Goal: Task Accomplishment & Management: Complete application form

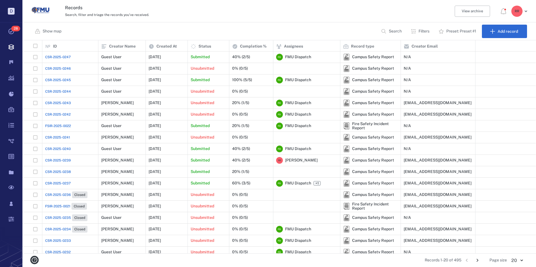
click at [58, 57] on span "CSR-2025-0247" at bounding box center [57, 57] width 25 height 5
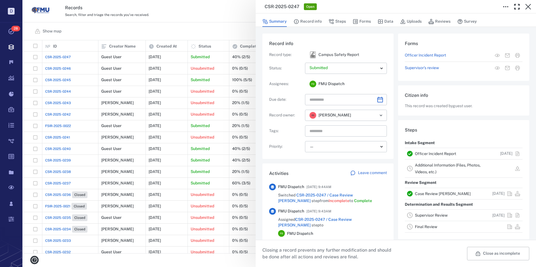
click at [444, 153] on link "Officer Incident Report" at bounding box center [435, 154] width 41 height 4
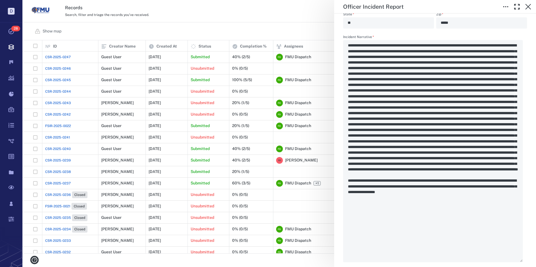
scroll to position [606, 0]
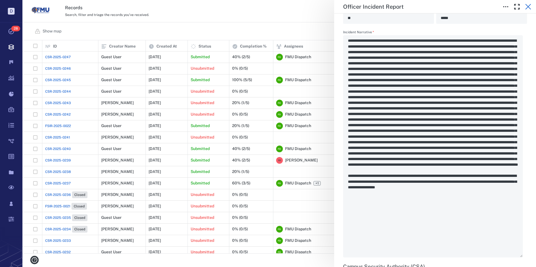
click at [527, 6] on icon "button" at bounding box center [528, 7] width 6 height 6
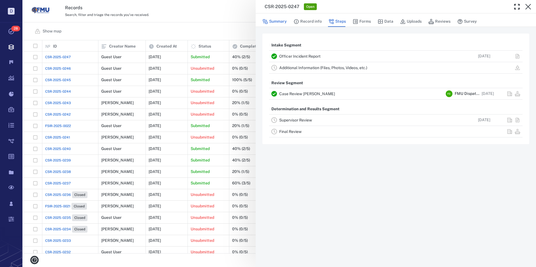
click at [278, 20] on button "Summary" at bounding box center [274, 21] width 24 height 11
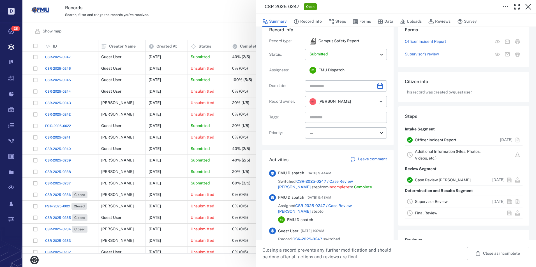
scroll to position [13, 0]
click at [334, 22] on button "Steps" at bounding box center [336, 21] width 17 height 11
drag, startPoint x: 334, startPoint y: 22, endPoint x: 331, endPoint y: 22, distance: 3.1
click at [334, 22] on button "Steps" at bounding box center [336, 21] width 17 height 11
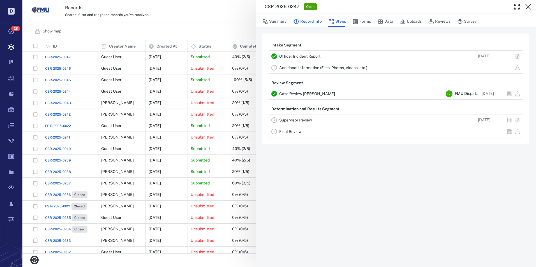
click at [310, 22] on button "Record info" at bounding box center [307, 21] width 28 height 11
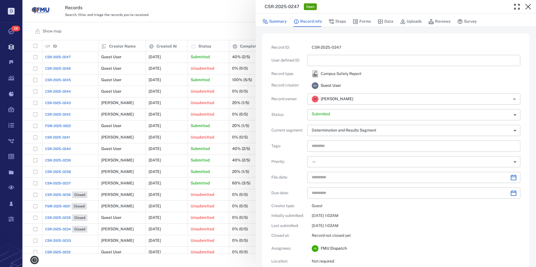
click at [279, 21] on button "Summary" at bounding box center [274, 21] width 24 height 11
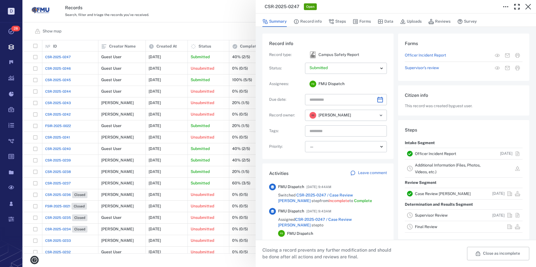
click at [429, 153] on link "Officer Incident Report" at bounding box center [435, 154] width 41 height 4
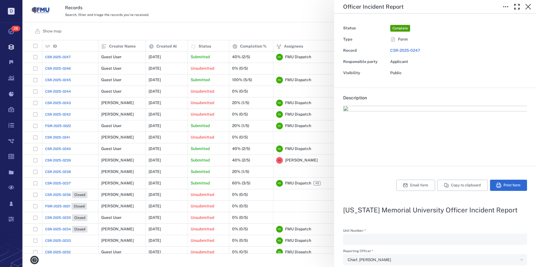
type textarea "*"
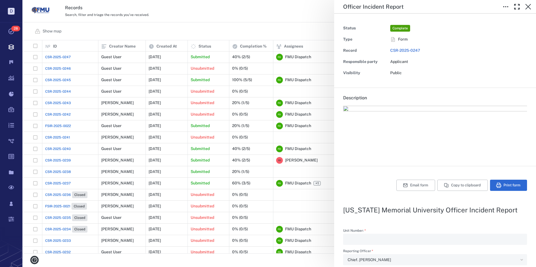
type textarea "*"
click at [527, 5] on icon "button" at bounding box center [528, 6] width 7 height 7
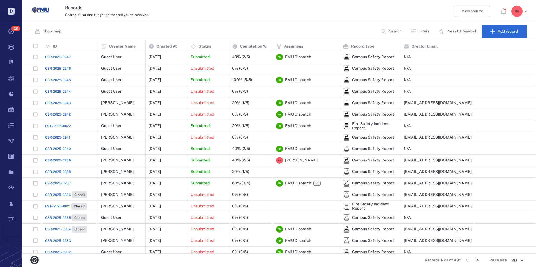
click at [64, 67] on span "CSR-2025-0246" at bounding box center [58, 68] width 26 height 5
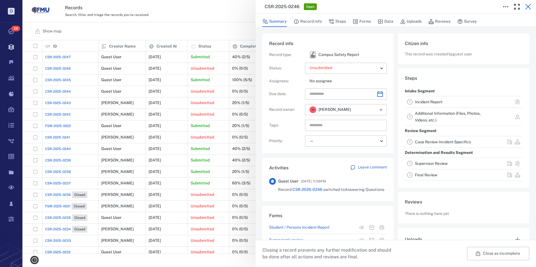
click at [528, 7] on icon "button" at bounding box center [528, 7] width 6 height 6
drag, startPoint x: 528, startPoint y: 7, endPoint x: 331, endPoint y: 104, distance: 219.8
click at [528, 7] on div "R R" at bounding box center [519, 11] width 20 height 11
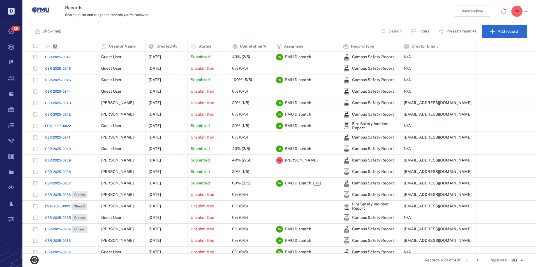
click at [60, 149] on span "CSR-2025-0240" at bounding box center [57, 149] width 25 height 5
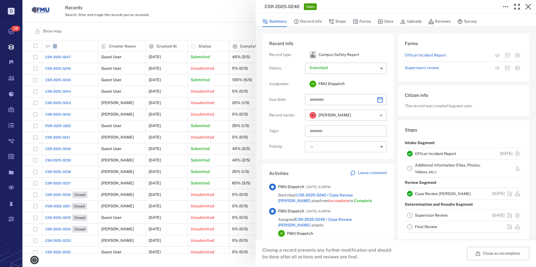
click at [433, 154] on link "Officer Incident Report" at bounding box center [435, 154] width 41 height 4
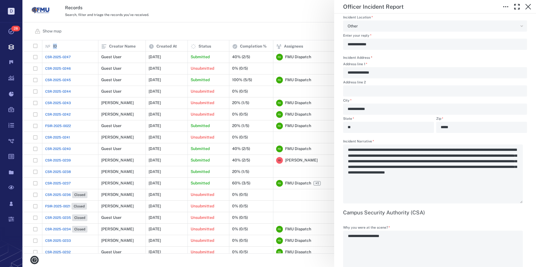
scroll to position [588, 0]
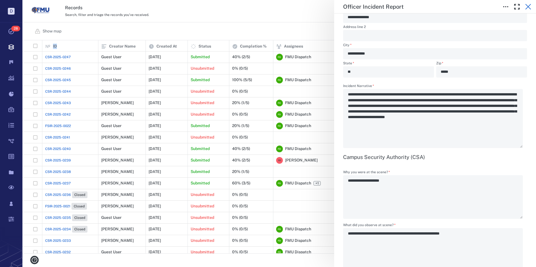
click at [529, 7] on icon "button" at bounding box center [528, 6] width 7 height 7
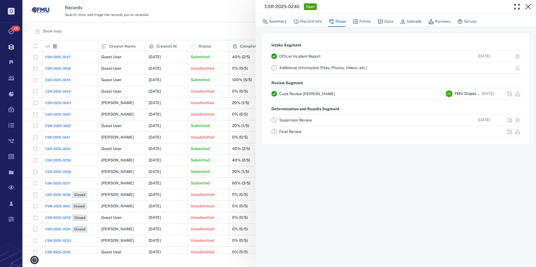
click at [300, 95] on link "Case Review [PERSON_NAME]" at bounding box center [307, 94] width 56 height 4
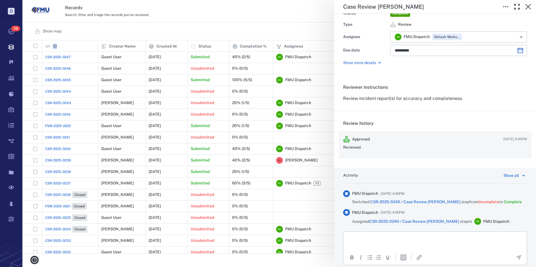
scroll to position [28, 0]
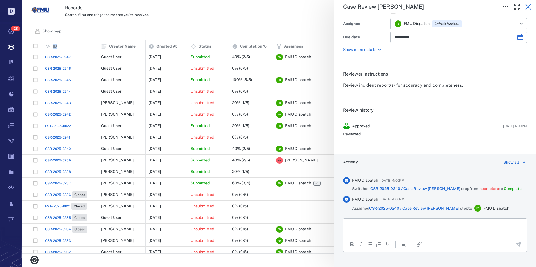
click at [528, 7] on icon "button" at bounding box center [528, 6] width 7 height 7
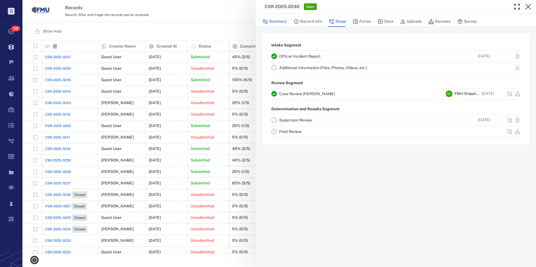
click at [272, 22] on button "Summary" at bounding box center [274, 21] width 24 height 11
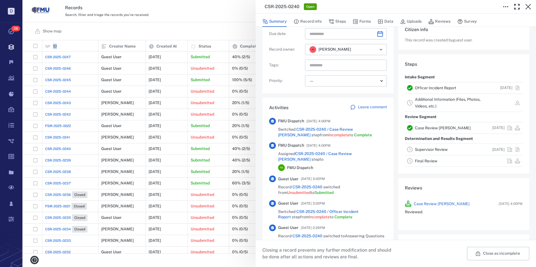
scroll to position [13, 0]
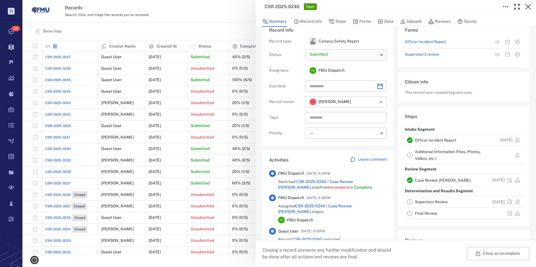
drag, startPoint x: 529, startPoint y: 8, endPoint x: 456, endPoint y: 84, distance: 105.2
click at [529, 8] on icon "button" at bounding box center [528, 7] width 6 height 6
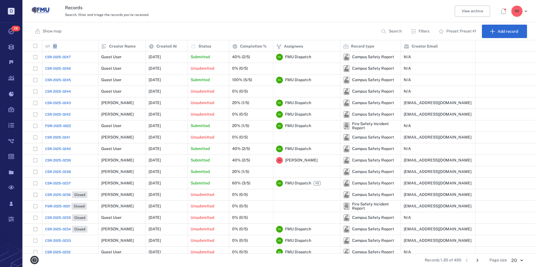
click at [63, 103] on span "CSR-2025-0243" at bounding box center [58, 103] width 26 height 5
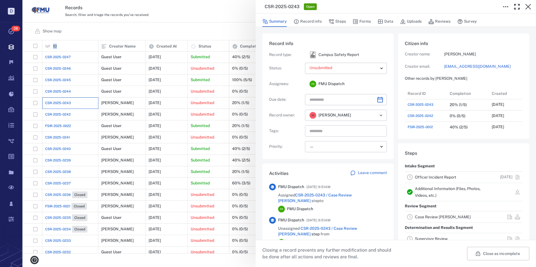
scroll to position [45, 107]
click at [426, 178] on link "Officer Incident Report" at bounding box center [435, 177] width 41 height 4
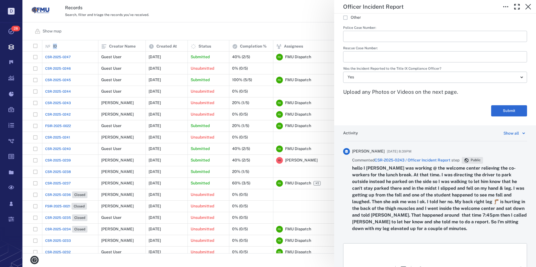
scroll to position [955, 0]
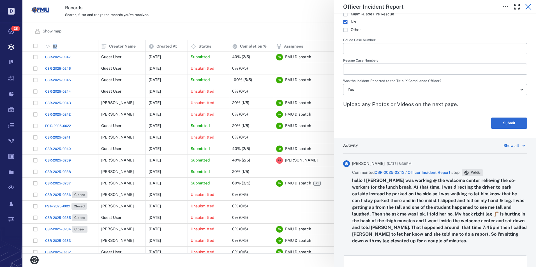
click at [528, 6] on icon "button" at bounding box center [528, 7] width 6 height 6
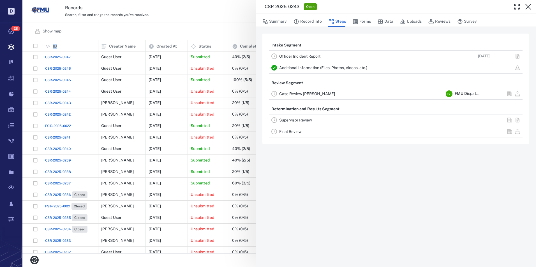
click at [306, 67] on link "Additional Information (Files, Photos, Videos, etc.)" at bounding box center [323, 68] width 88 height 4
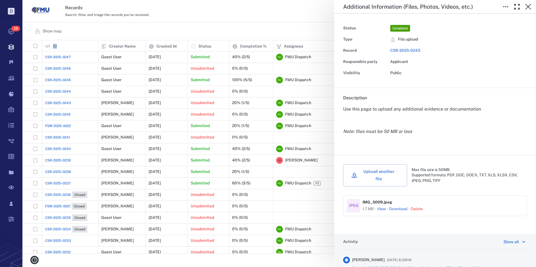
click at [382, 207] on button "View" at bounding box center [381, 210] width 9 height 6
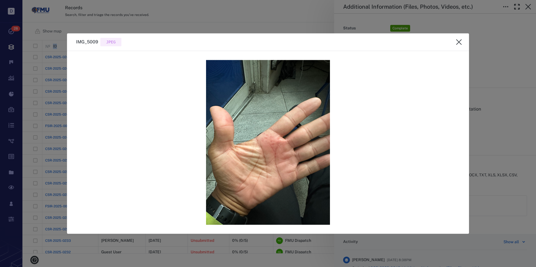
click at [458, 41] on icon "close" at bounding box center [459, 42] width 6 height 6
click at [458, 41] on span "File upload" at bounding box center [458, 40] width 137 height 6
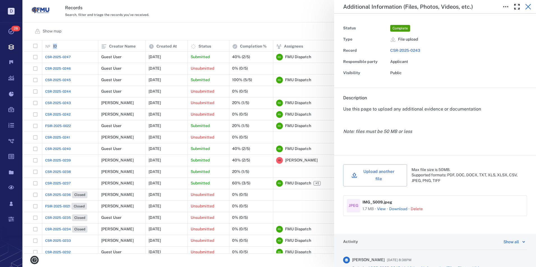
click at [527, 7] on icon "button" at bounding box center [528, 6] width 7 height 7
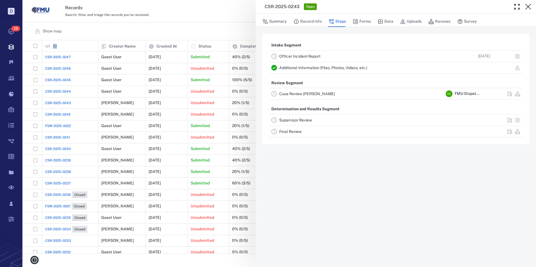
click at [295, 66] on link "Additional Information (Files, Photos, Videos, etc.)" at bounding box center [323, 68] width 88 height 4
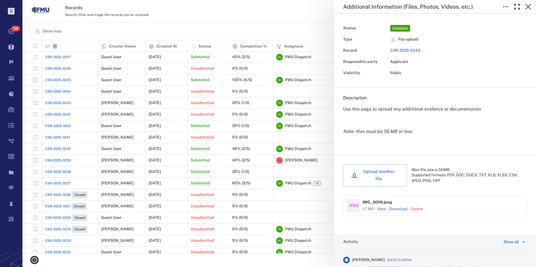
click at [382, 207] on button "View" at bounding box center [381, 210] width 9 height 6
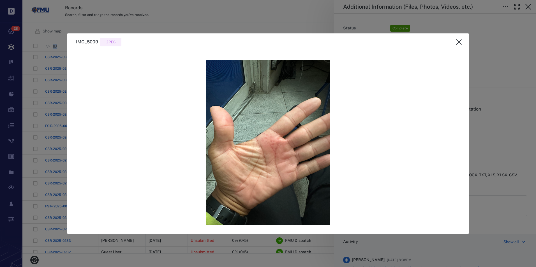
drag, startPoint x: 296, startPoint y: 135, endPoint x: 273, endPoint y: 129, distance: 24.0
drag, startPoint x: 273, startPoint y: 129, endPoint x: 266, endPoint y: 127, distance: 7.4
drag, startPoint x: 266, startPoint y: 127, endPoint x: 258, endPoint y: 109, distance: 19.8
click at [258, 109] on img at bounding box center [268, 142] width 124 height 165
click at [459, 38] on button "close" at bounding box center [458, 41] width 11 height 11
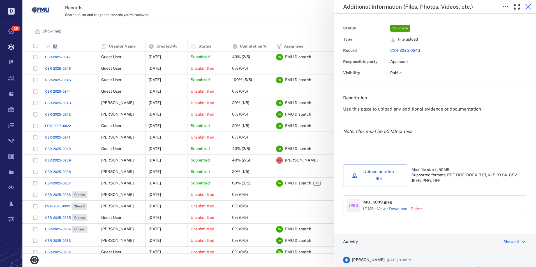
click at [528, 7] on icon "button" at bounding box center [528, 7] width 6 height 6
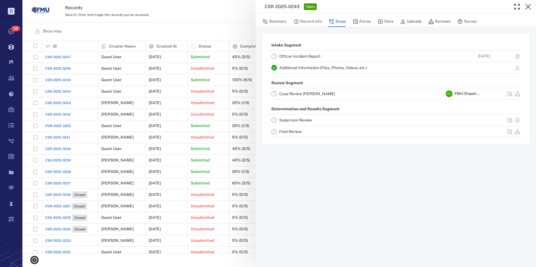
click at [69, 104] on div "CSR-2025-0243 Open Summary Record info Steps Forms Data Uploads Reviews Survey …" at bounding box center [278, 133] width 513 height 267
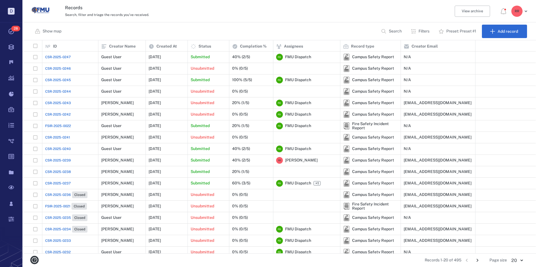
click at [61, 56] on span "CSR-2025-0247" at bounding box center [57, 57] width 25 height 5
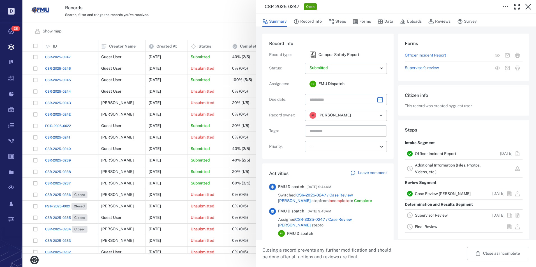
click at [427, 151] on div "Officer Incident Report" at bounding box center [449, 153] width 69 height 7
click at [427, 153] on link "Officer Incident Report" at bounding box center [435, 154] width 41 height 4
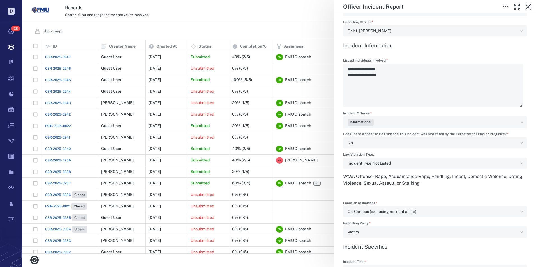
scroll to position [224, 0]
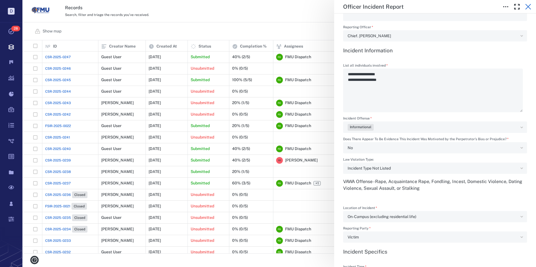
click at [526, 6] on icon "button" at bounding box center [528, 6] width 7 height 7
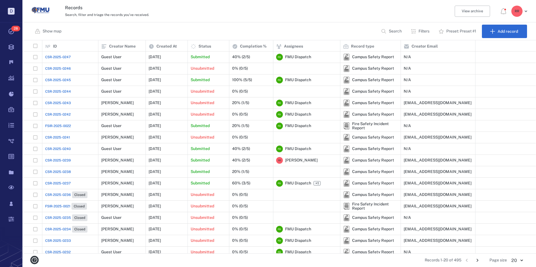
click at [50, 79] on span "CSR-2025-0245" at bounding box center [58, 80] width 26 height 5
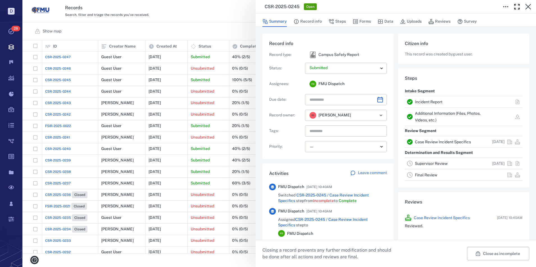
click at [423, 113] on link "Additional Information (Files, Photos, Videos, etc.)" at bounding box center [448, 116] width 66 height 11
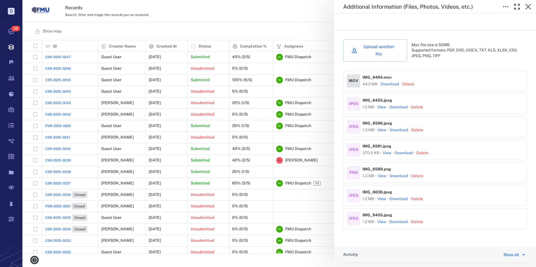
scroll to position [112, 0]
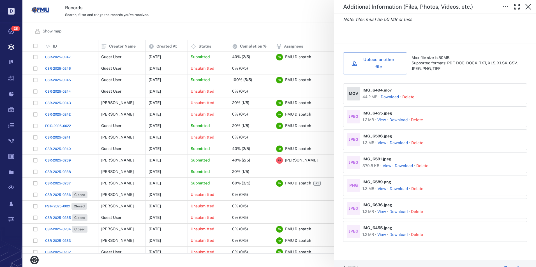
click at [381, 117] on button "View" at bounding box center [381, 120] width 9 height 6
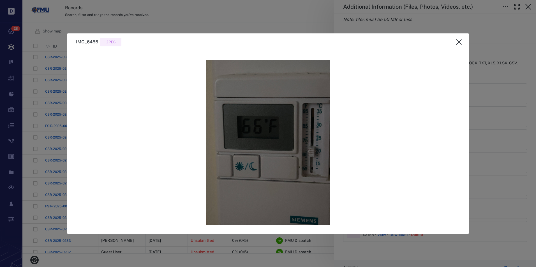
click at [459, 40] on icon "close" at bounding box center [458, 42] width 7 height 7
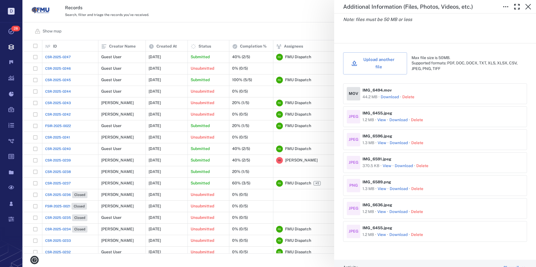
click at [382, 140] on button "View" at bounding box center [381, 143] width 9 height 6
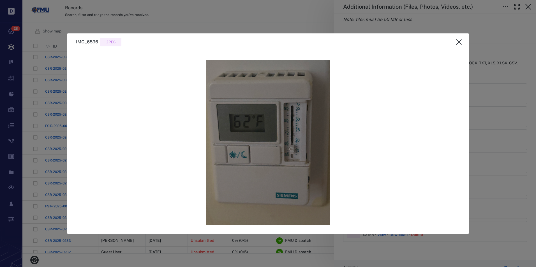
click at [458, 42] on icon "close" at bounding box center [458, 42] width 7 height 7
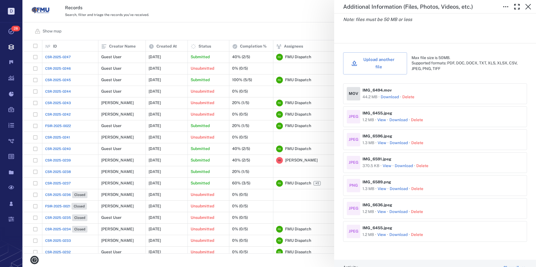
click at [387, 163] on button "View" at bounding box center [386, 166] width 9 height 6
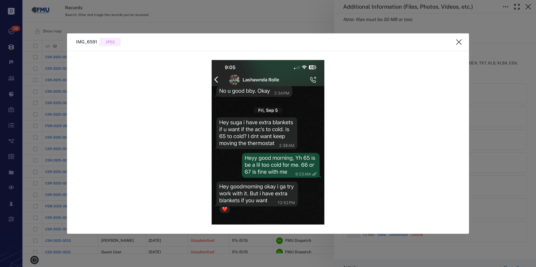
click at [457, 43] on icon "close" at bounding box center [458, 42] width 7 height 7
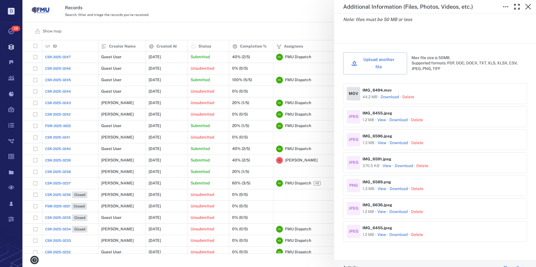
click at [379, 186] on button "View" at bounding box center [381, 189] width 9 height 6
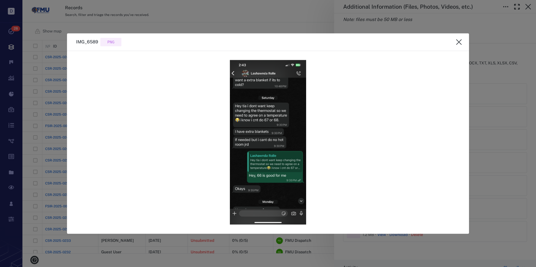
click at [460, 42] on icon "close" at bounding box center [458, 42] width 7 height 7
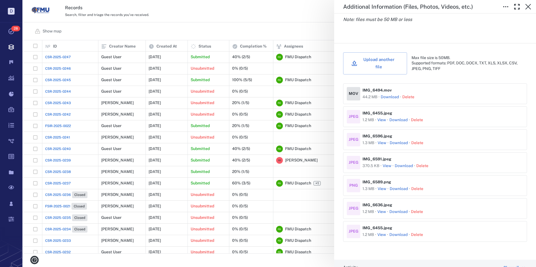
click at [380, 209] on button "View" at bounding box center [381, 212] width 9 height 6
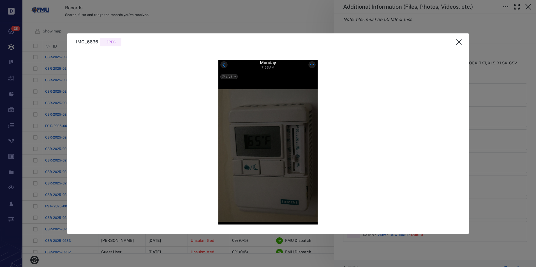
click at [460, 42] on icon "close" at bounding box center [458, 42] width 7 height 7
click at [460, 42] on div "Description Use this page to upload any additional evidence or documentation No…" at bounding box center [435, 9] width 202 height 67
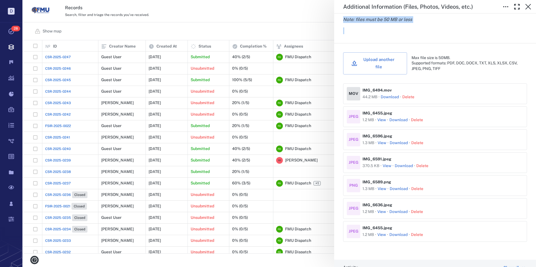
click at [380, 232] on button "View" at bounding box center [381, 235] width 9 height 6
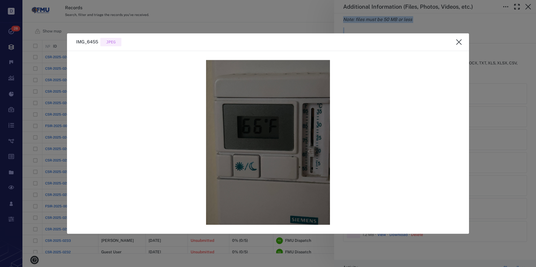
click at [457, 42] on icon "close" at bounding box center [458, 42] width 7 height 7
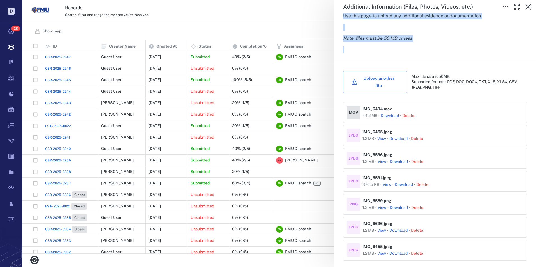
scroll to position [84, 0]
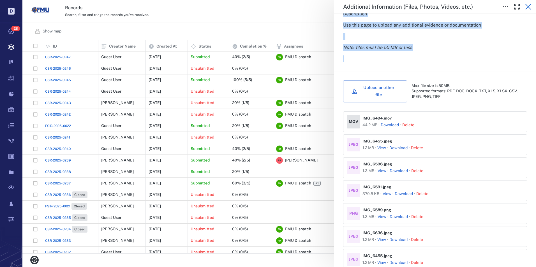
click at [527, 7] on icon "button" at bounding box center [528, 6] width 7 height 7
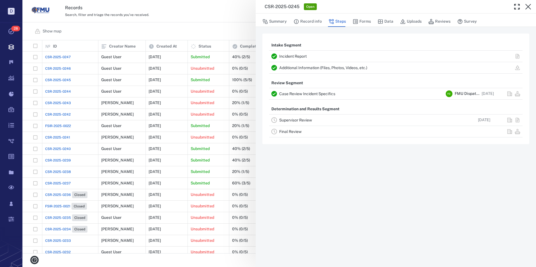
click at [296, 120] on link "Supervisor Review" at bounding box center [295, 120] width 33 height 4
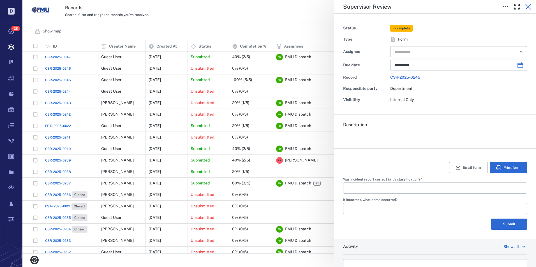
click at [527, 7] on icon "button" at bounding box center [528, 6] width 7 height 7
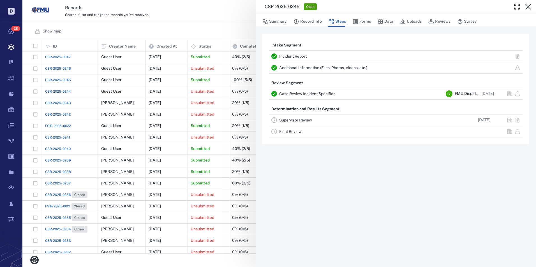
click at [386, 22] on button "Data" at bounding box center [385, 21] width 16 height 11
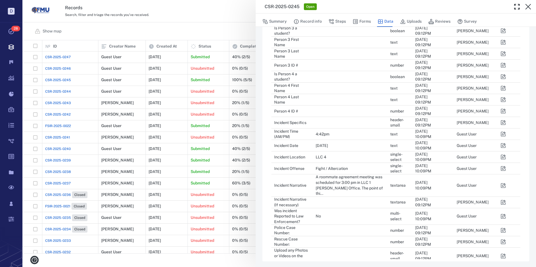
scroll to position [284, 0]
click at [505, 167] on icon "button" at bounding box center [503, 167] width 5 height 5
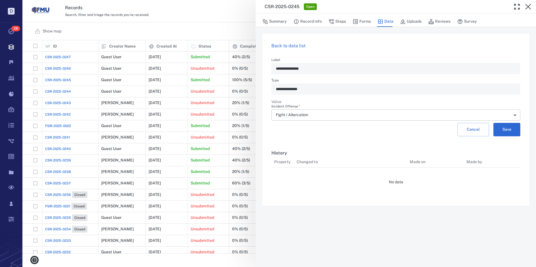
scroll to position [4, 4]
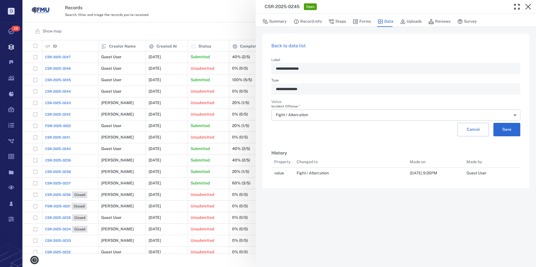
click at [515, 114] on body "D Tasks 28 Records Boards Dashboard Reports Record types Guide steps Rules Form…" at bounding box center [268, 133] width 536 height 267
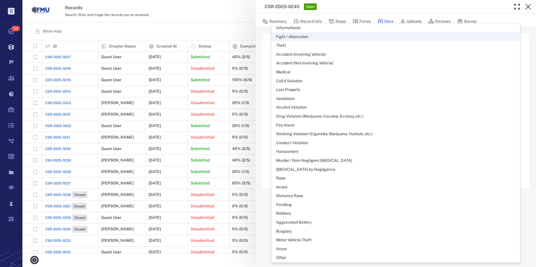
click at [292, 27] on div "Informational" at bounding box center [288, 28] width 24 height 6
type input "**********"
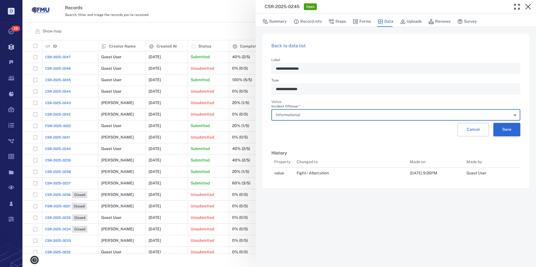
click at [508, 130] on button "Save" at bounding box center [506, 129] width 27 height 13
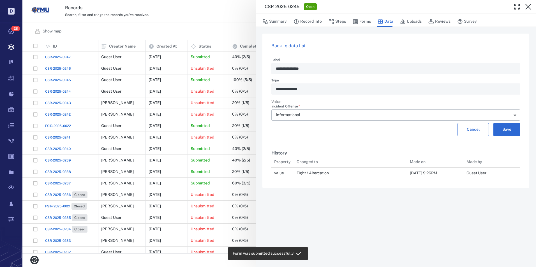
scroll to position [30, 245]
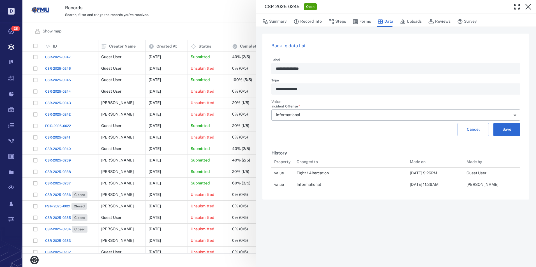
click at [291, 46] on link "Back to data list" at bounding box center [288, 45] width 34 height 5
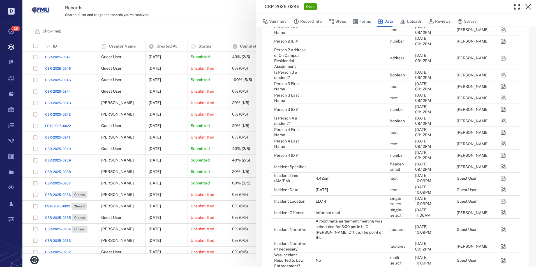
scroll to position [284, 0]
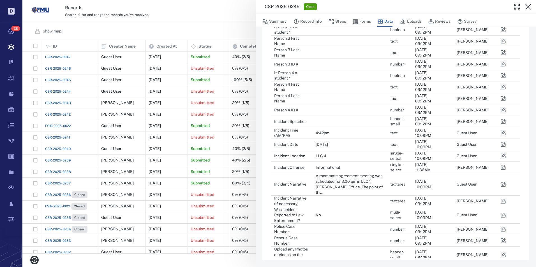
click at [501, 183] on icon "button" at bounding box center [503, 185] width 6 height 6
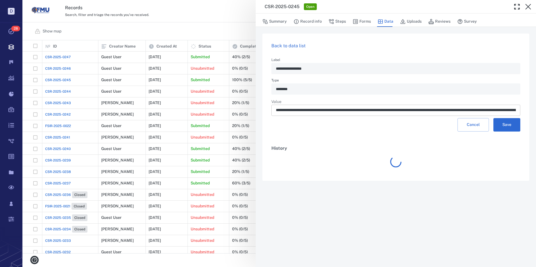
click at [275, 110] on div "​" at bounding box center [395, 110] width 249 height 11
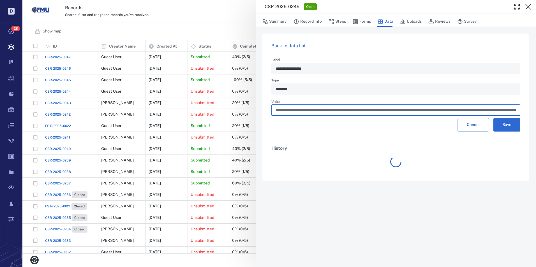
scroll to position [0, 6979]
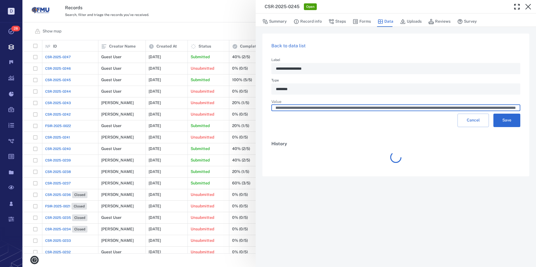
click at [284, 110] on input "text" at bounding box center [396, 108] width 240 height 6
click at [517, 110] on div "​" at bounding box center [395, 108] width 249 height 6
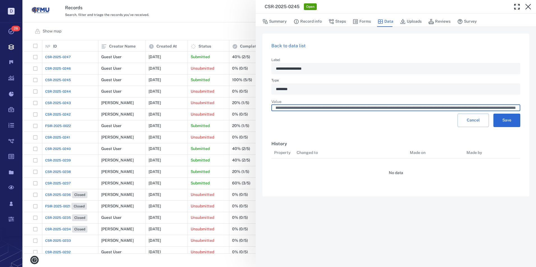
click at [306, 111] on input "text" at bounding box center [396, 108] width 240 height 6
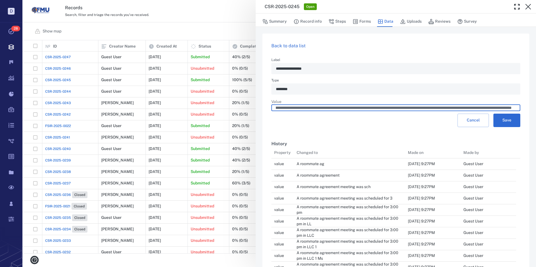
scroll to position [112231, 240]
click at [275, 109] on div "​" at bounding box center [395, 108] width 249 height 6
click at [275, 110] on div "​" at bounding box center [395, 108] width 249 height 6
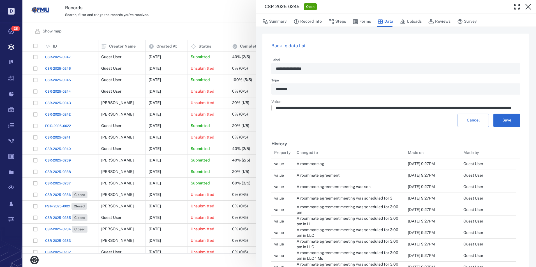
click at [275, 110] on div "​" at bounding box center [395, 108] width 249 height 6
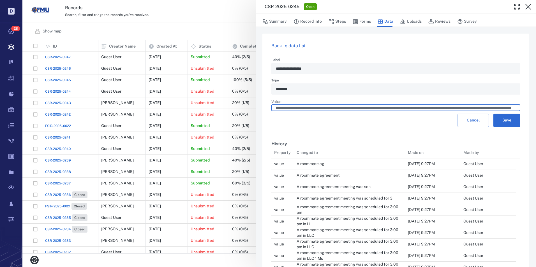
click at [275, 110] on div "​" at bounding box center [395, 108] width 249 height 6
type input "**********"
drag, startPoint x: 509, startPoint y: 123, endPoint x: 451, endPoint y: 146, distance: 61.9
click at [509, 123] on button "Save" at bounding box center [506, 120] width 27 height 13
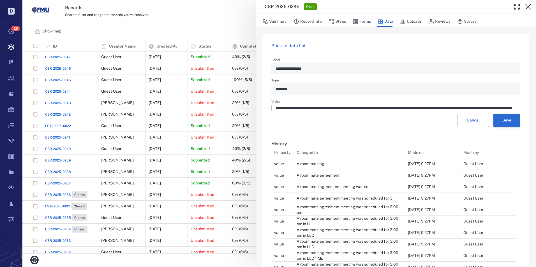
click at [500, 124] on button "Save" at bounding box center [506, 120] width 27 height 13
click at [505, 124] on button "Save" at bounding box center [506, 120] width 27 height 13
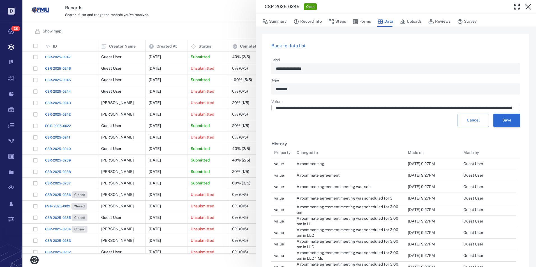
click at [503, 125] on button "Save" at bounding box center [506, 120] width 27 height 13
click at [287, 45] on link "Back to data list" at bounding box center [288, 45] width 34 height 5
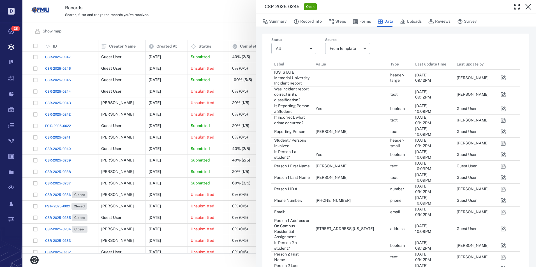
scroll to position [480, 240]
click at [360, 22] on button "Forms" at bounding box center [362, 21] width 18 height 11
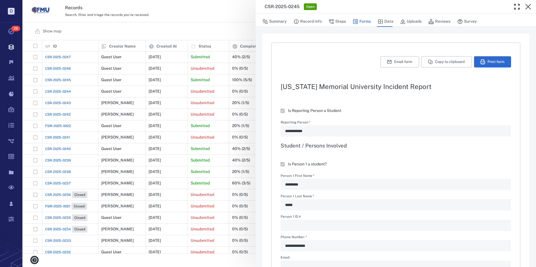
type textarea "*"
type input "**********"
type textarea "**********"
type textarea "*"
click at [312, 22] on button "Record info" at bounding box center [307, 21] width 28 height 11
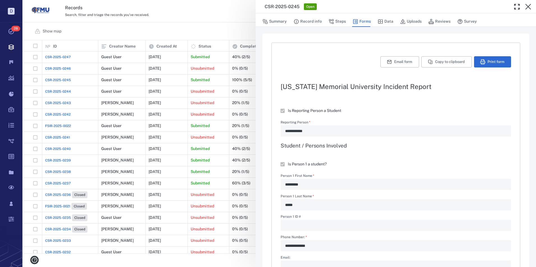
click at [337, 22] on button "Steps" at bounding box center [336, 21] width 17 height 11
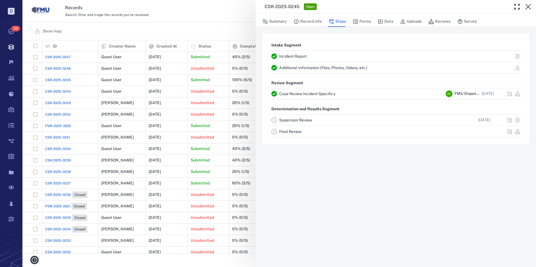
click at [302, 121] on link "Supervisor Review" at bounding box center [295, 120] width 33 height 4
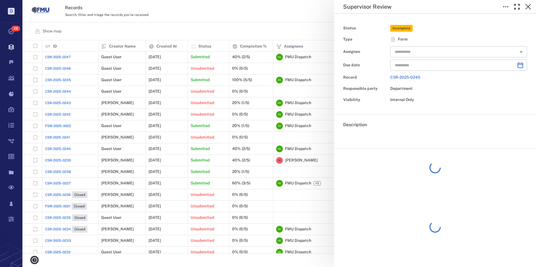
type input "**********"
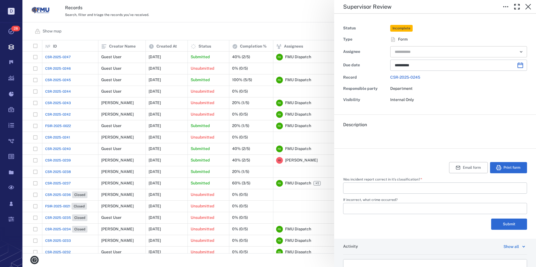
click at [445, 52] on input "text" at bounding box center [452, 52] width 116 height 8
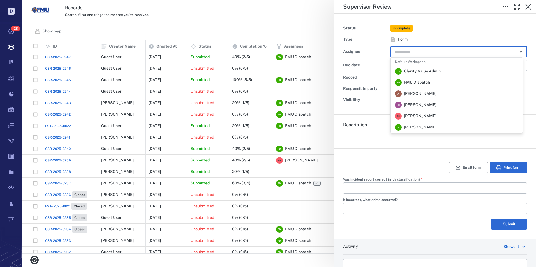
click at [424, 115] on span "[PERSON_NAME]" at bounding box center [420, 116] width 33 height 6
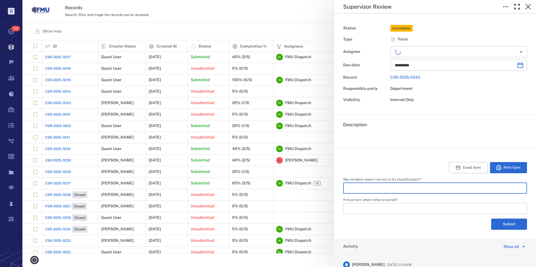
click at [381, 187] on input "Was incident report correct in it's classification?   *" at bounding box center [434, 188] width 175 height 11
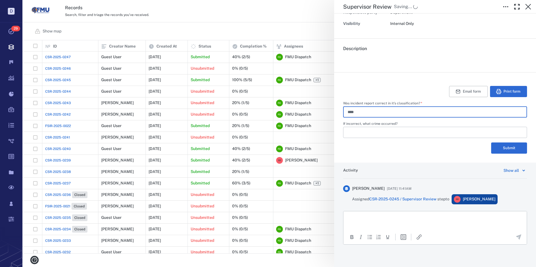
type input "****"
click at [373, 219] on p "Rich Text Area. Press ALT-0 for help." at bounding box center [435, 218] width 174 height 5
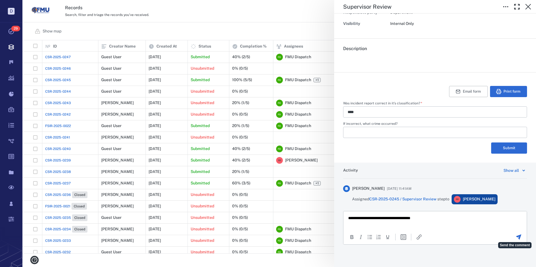
click at [516, 238] on icon "Send the comment" at bounding box center [518, 237] width 5 height 5
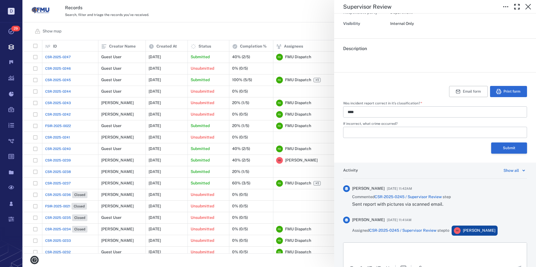
click at [506, 148] on button "Submit" at bounding box center [509, 148] width 36 height 11
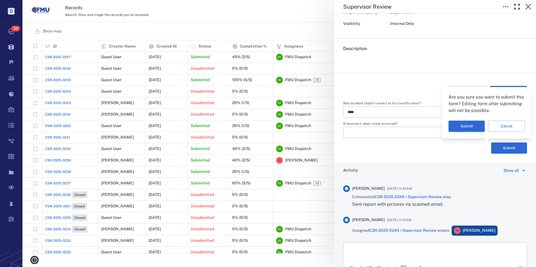
click at [464, 122] on button "Submit" at bounding box center [466, 126] width 36 height 11
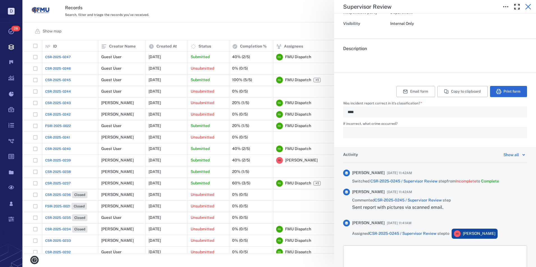
click at [526, 7] on icon "button" at bounding box center [528, 6] width 7 height 7
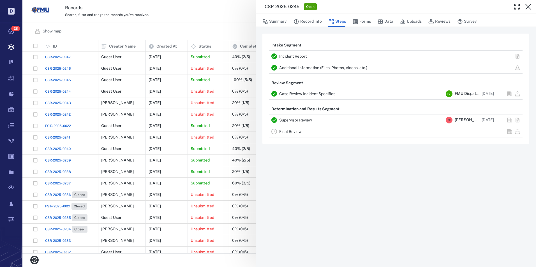
click at [35, 127] on div "CSR-2025-0245 Open Summary Record info Steps Forms Data Uploads Reviews Survey …" at bounding box center [278, 133] width 513 height 267
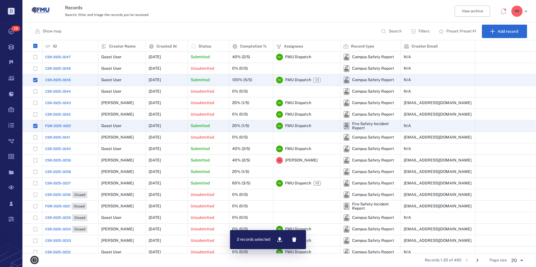
click at [64, 126] on span "FSIR-2025-0022" at bounding box center [58, 126] width 26 height 5
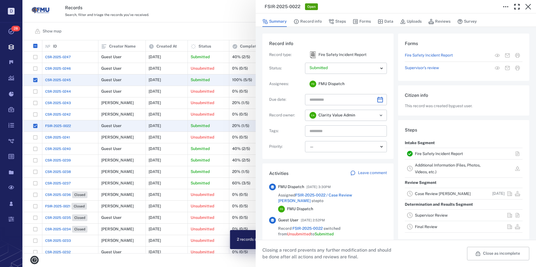
click at [420, 195] on link "Case Review [PERSON_NAME]" at bounding box center [443, 194] width 56 height 4
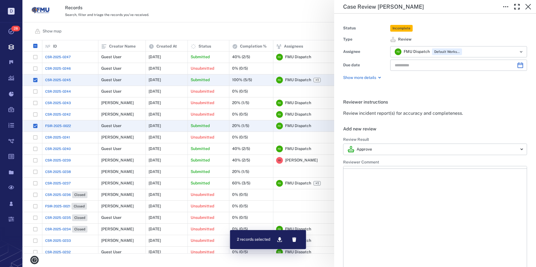
type input "**********"
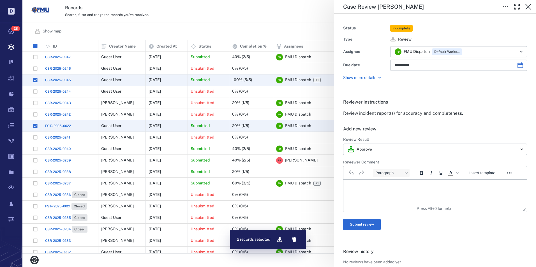
click at [393, 187] on p "Rich Text Area. Press ALT-0 for help." at bounding box center [435, 186] width 174 height 5
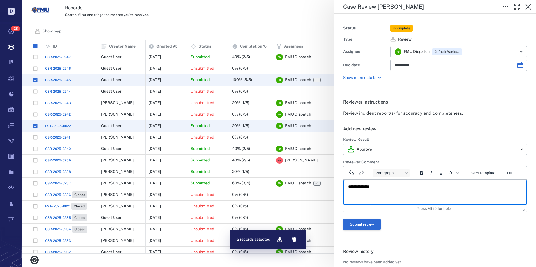
click at [360, 223] on button "Submit review" at bounding box center [362, 224] width 38 height 11
click at [360, 223] on div "Submit review" at bounding box center [435, 224] width 184 height 11
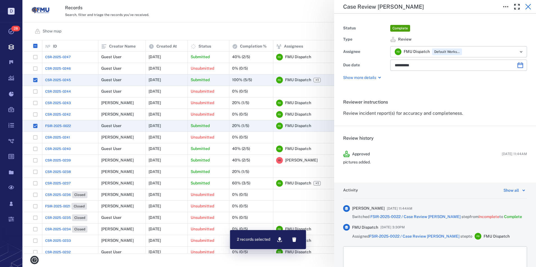
click at [526, 6] on icon "button" at bounding box center [528, 6] width 7 height 7
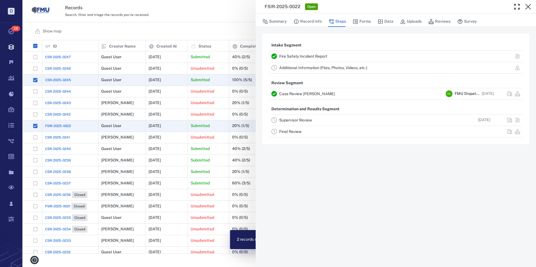
click at [294, 120] on link "Supervisor Review" at bounding box center [295, 120] width 33 height 4
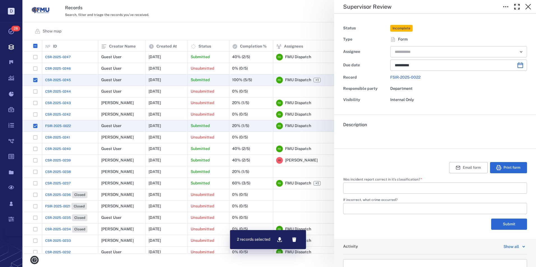
click at [421, 50] on input "text" at bounding box center [452, 52] width 116 height 8
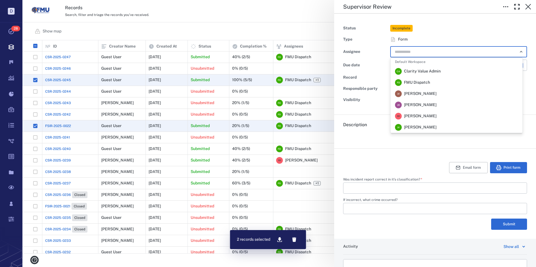
click at [419, 117] on span "[PERSON_NAME]" at bounding box center [420, 116] width 33 height 6
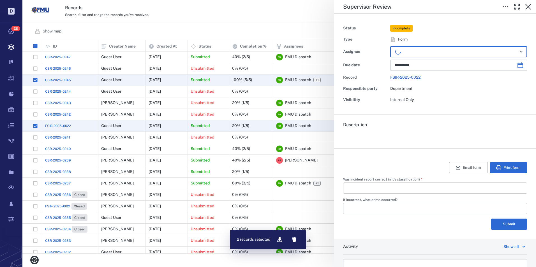
click at [394, 188] on input "Was incident report correct in it's classification?   *" at bounding box center [434, 188] width 175 height 11
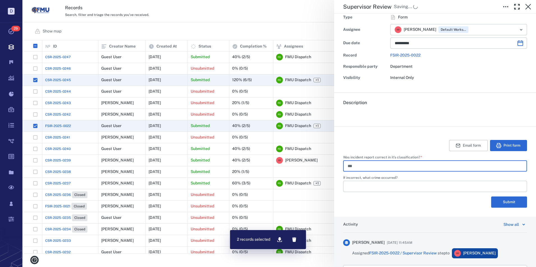
scroll to position [56, 0]
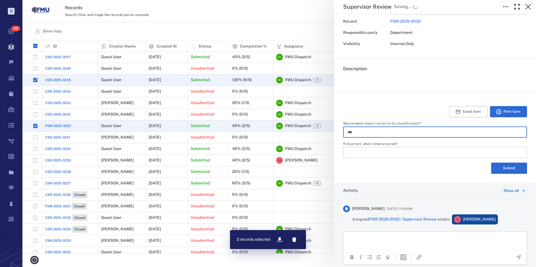
type input "***"
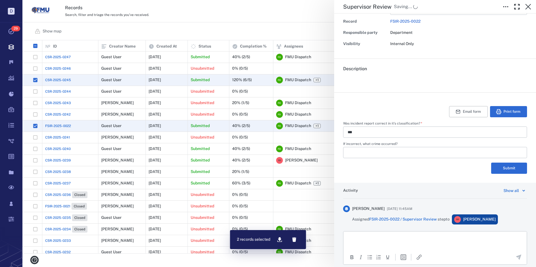
click at [387, 236] on p "Rich Text Area. Press ALT-0 for help." at bounding box center [435, 238] width 174 height 5
click at [516, 256] on icon "Send the comment" at bounding box center [518, 257] width 5 height 5
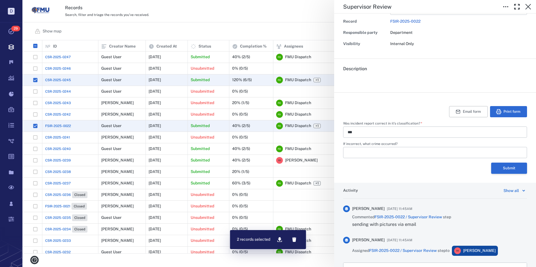
click at [506, 171] on button "Submit" at bounding box center [509, 168] width 36 height 11
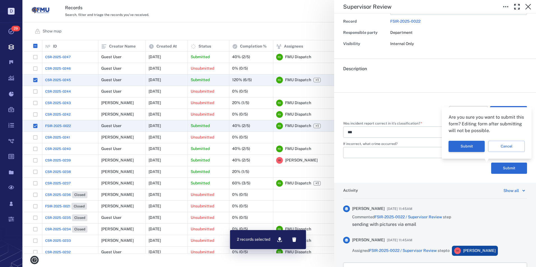
click at [461, 145] on button "Submit" at bounding box center [466, 146] width 36 height 11
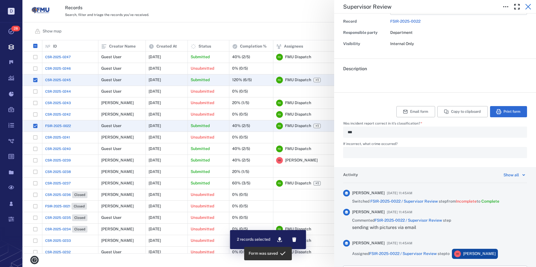
click at [529, 7] on icon "button" at bounding box center [528, 6] width 7 height 7
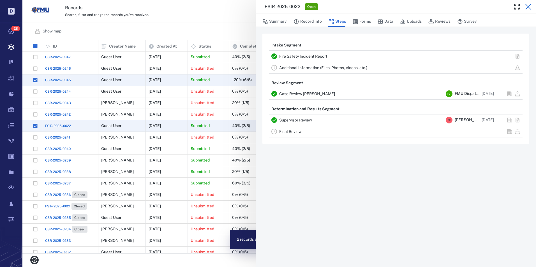
click at [529, 6] on icon "button" at bounding box center [528, 6] width 7 height 7
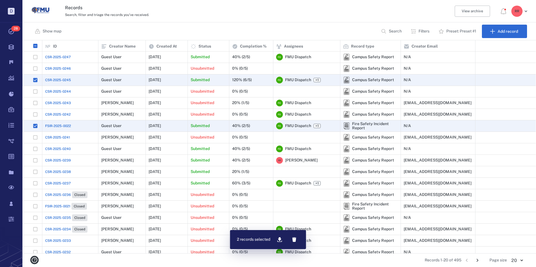
click at [64, 103] on span "CSR-2025-0243" at bounding box center [58, 103] width 26 height 5
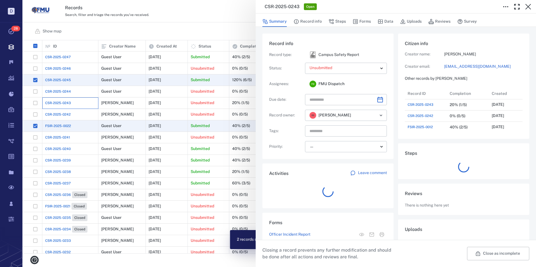
scroll to position [4, 4]
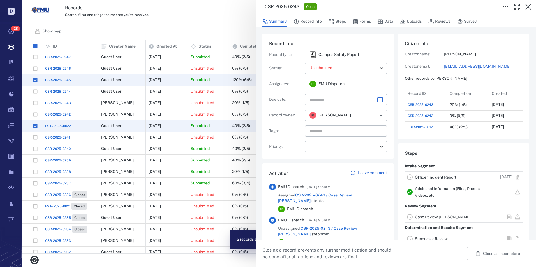
click at [422, 177] on link "Officer Incident Report" at bounding box center [435, 177] width 41 height 4
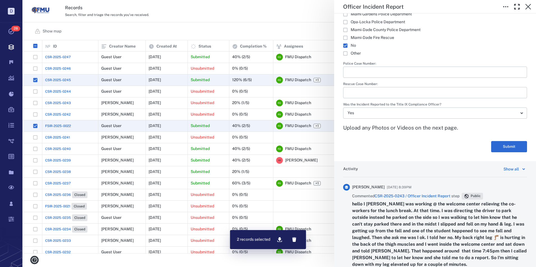
scroll to position [843, 0]
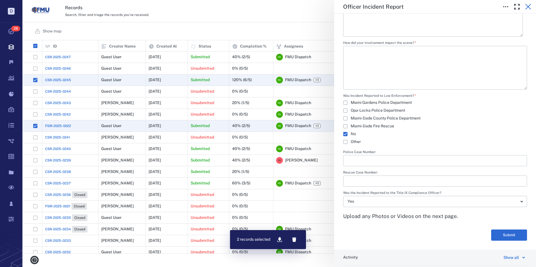
click at [526, 6] on icon "button" at bounding box center [528, 6] width 7 height 7
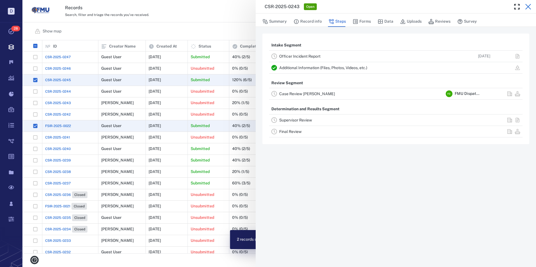
click at [530, 7] on icon "button" at bounding box center [528, 6] width 7 height 7
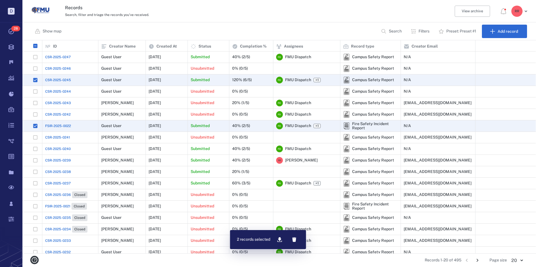
click at [59, 115] on span "CSR-2025-0242" at bounding box center [57, 114] width 25 height 5
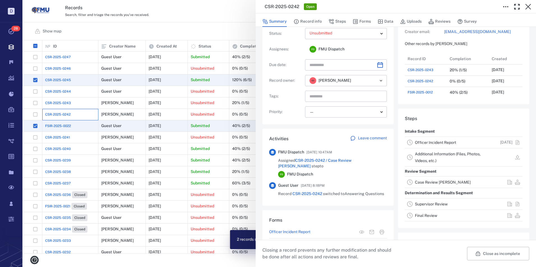
scroll to position [56, 0]
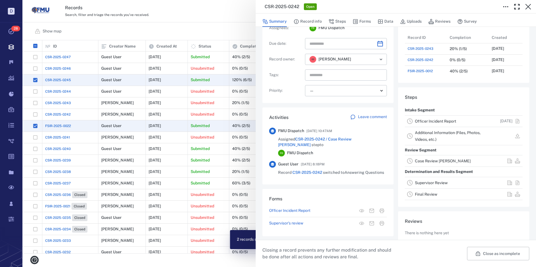
click at [428, 121] on link "Officer Incident Report" at bounding box center [435, 121] width 41 height 4
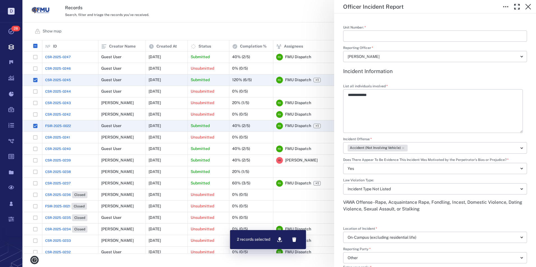
scroll to position [119, 0]
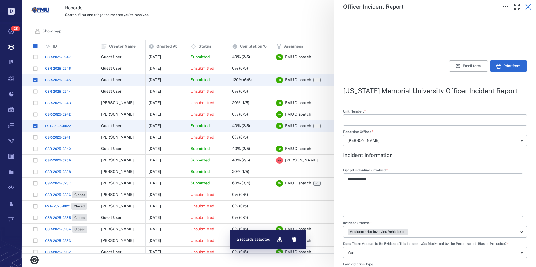
click at [528, 5] on icon "button" at bounding box center [528, 6] width 7 height 7
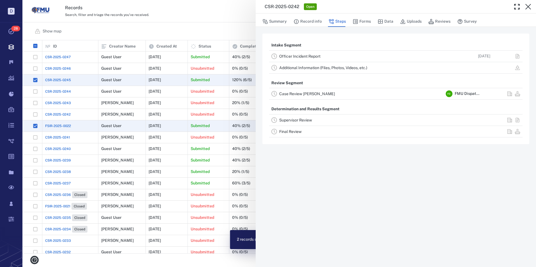
click at [528, 6] on icon "button" at bounding box center [528, 7] width 6 height 6
click at [528, 6] on div "R R" at bounding box center [519, 11] width 20 height 11
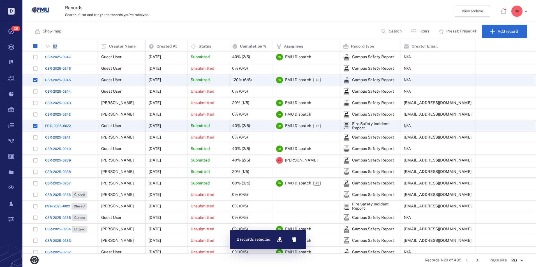
click at [57, 91] on span "CSR-2025-0244" at bounding box center [58, 91] width 26 height 5
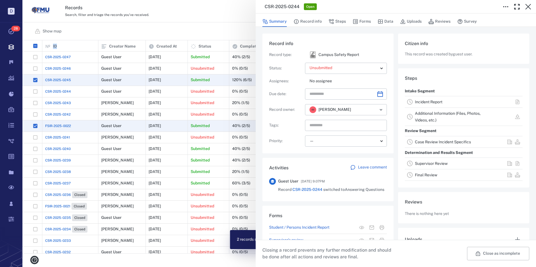
click at [427, 101] on link "Incident Report" at bounding box center [428, 102] width 27 height 4
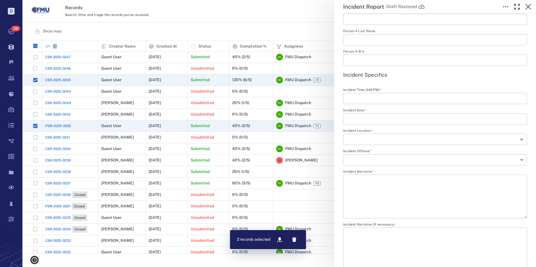
scroll to position [785, 0]
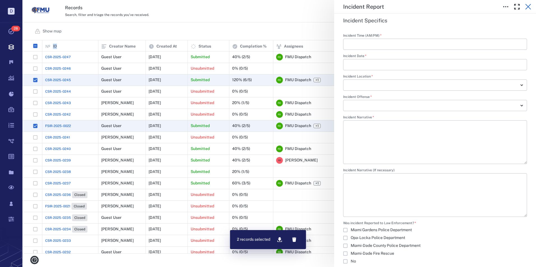
click at [529, 7] on icon "button" at bounding box center [528, 6] width 7 height 7
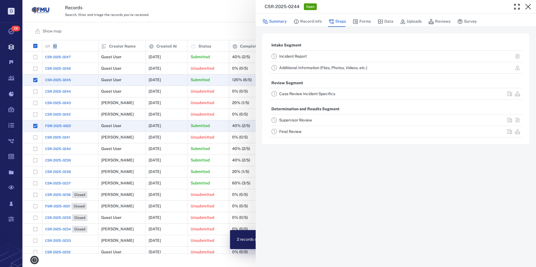
click at [281, 22] on button "Summary" at bounding box center [274, 21] width 24 height 11
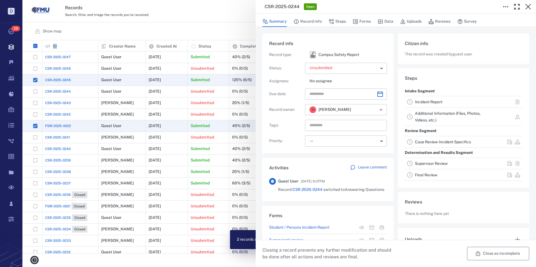
scroll to position [25, 0]
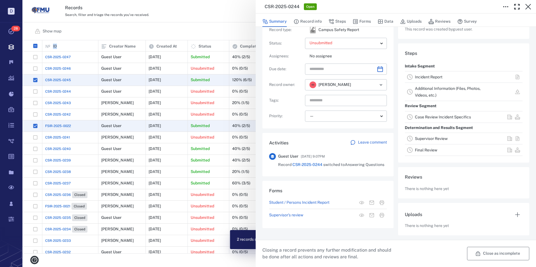
click at [484, 251] on button "Close as incomplete" at bounding box center [498, 253] width 62 height 13
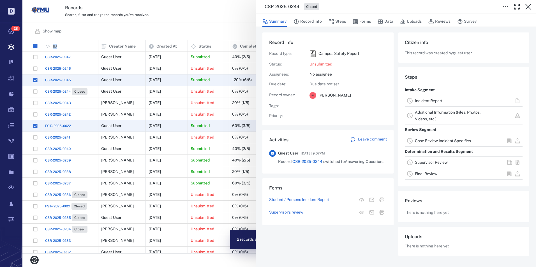
scroll to position [1, 0]
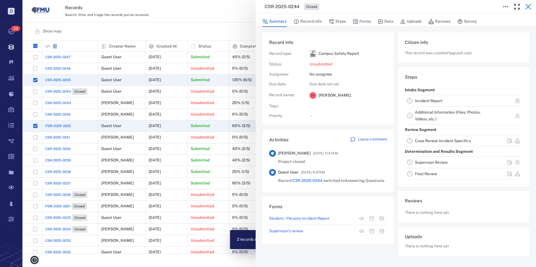
click at [527, 5] on icon "button" at bounding box center [528, 6] width 7 height 7
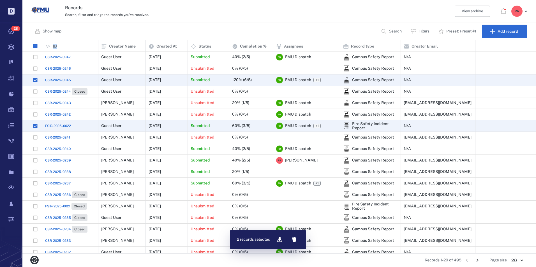
click at [54, 68] on span "CSR-2025-0246" at bounding box center [58, 68] width 26 height 5
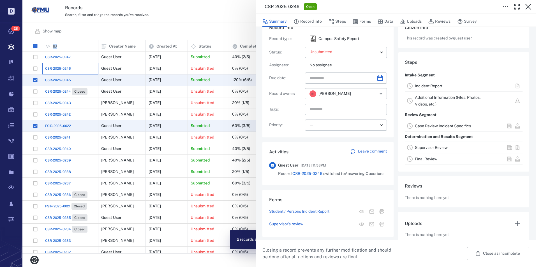
scroll to position [25, 0]
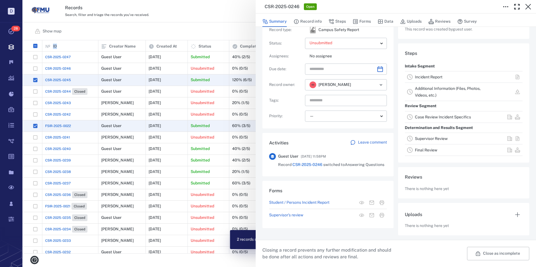
click at [426, 78] on link "Incident Report" at bounding box center [428, 77] width 27 height 4
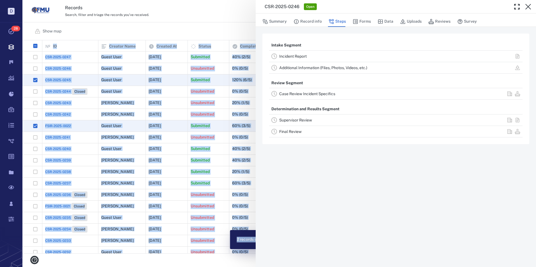
click at [295, 55] on link "Incident Report" at bounding box center [292, 56] width 27 height 4
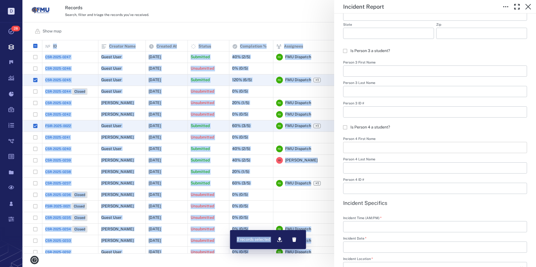
scroll to position [644, 0]
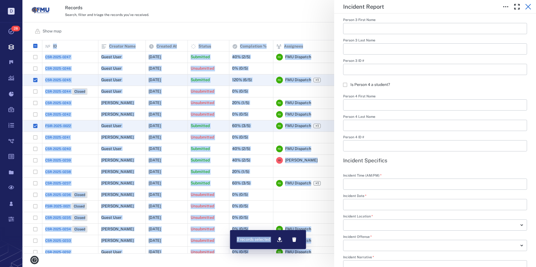
click at [527, 6] on icon "button" at bounding box center [528, 6] width 7 height 7
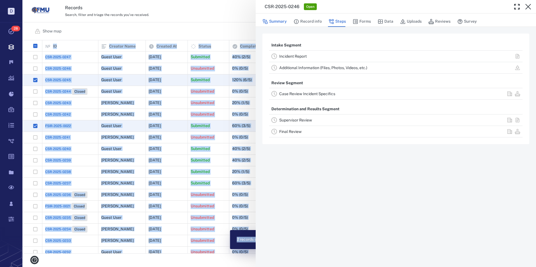
click at [277, 21] on button "Summary" at bounding box center [274, 21] width 24 height 11
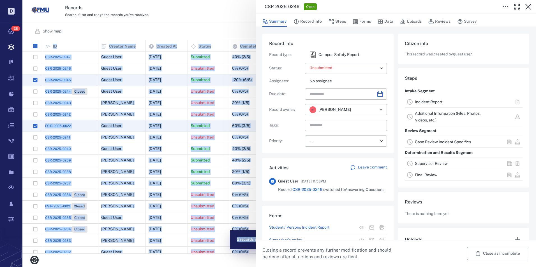
click at [490, 254] on button "Close as incomplete" at bounding box center [498, 253] width 62 height 13
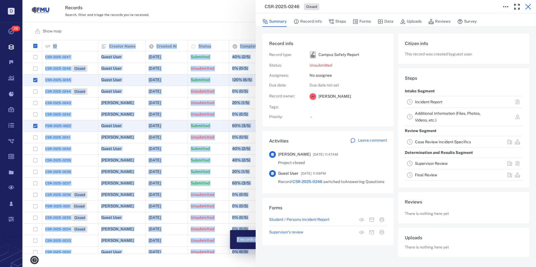
click at [527, 6] on icon "button" at bounding box center [528, 7] width 6 height 6
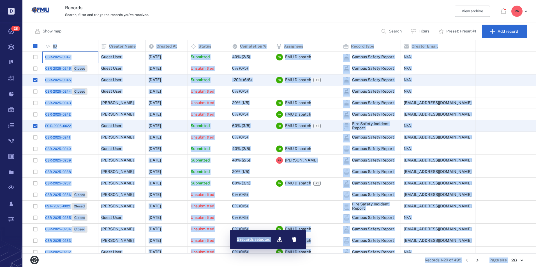
click at [85, 55] on div "CSR-2025-0247" at bounding box center [70, 57] width 50 height 11
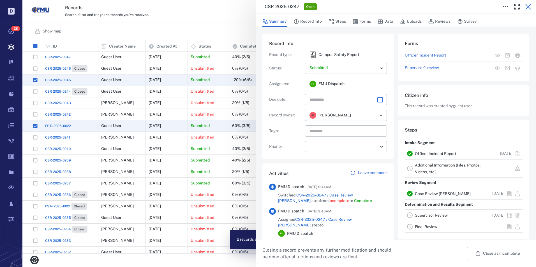
click at [527, 5] on icon "button" at bounding box center [528, 6] width 7 height 7
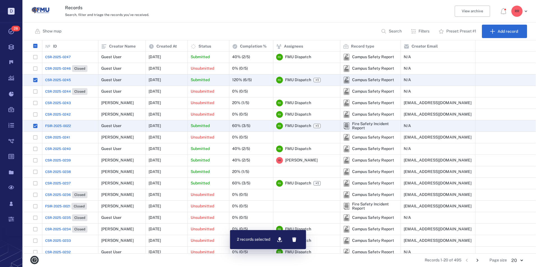
click at [59, 55] on span "CSR-2025-0247" at bounding box center [57, 57] width 25 height 5
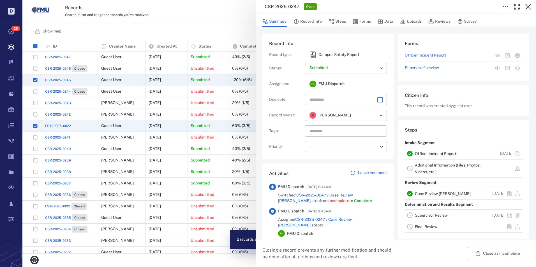
click at [442, 154] on link "Officer Incident Report" at bounding box center [435, 154] width 41 height 4
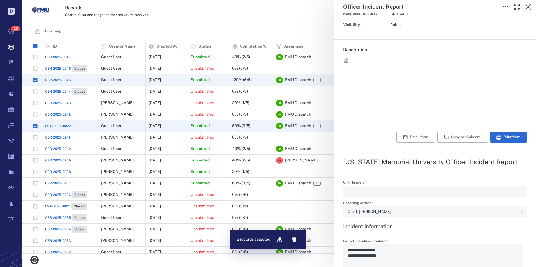
scroll to position [28, 0]
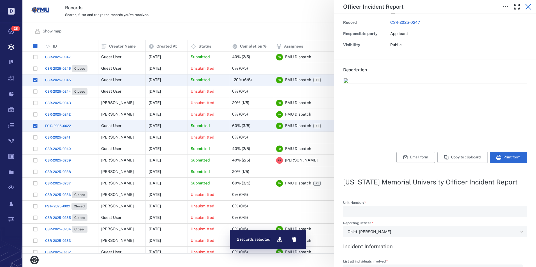
click at [527, 4] on icon "button" at bounding box center [528, 6] width 7 height 7
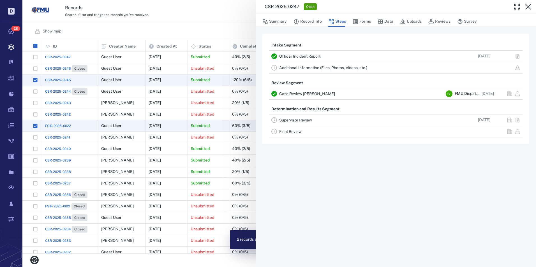
drag, startPoint x: 385, startPoint y: 21, endPoint x: 384, endPoint y: 27, distance: 6.5
click at [385, 21] on button "Data" at bounding box center [385, 21] width 16 height 11
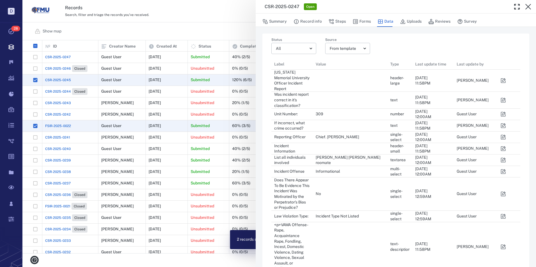
scroll to position [448, 240]
click at [504, 135] on icon "button" at bounding box center [503, 137] width 5 height 5
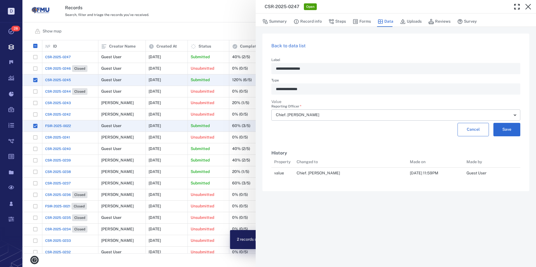
scroll to position [4, 4]
click at [515, 116] on body "D Tasks 28 Records Boards Dashboard Reports Record types Guide steps Rules Form…" at bounding box center [268, 133] width 536 height 267
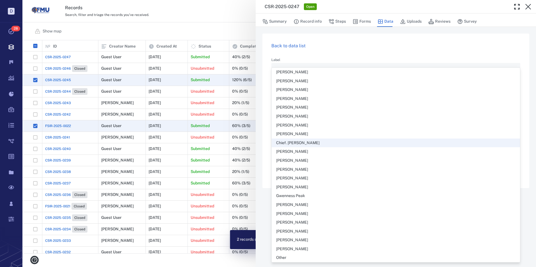
click at [289, 255] on li "Other" at bounding box center [396, 258] width 248 height 9
type input "*****"
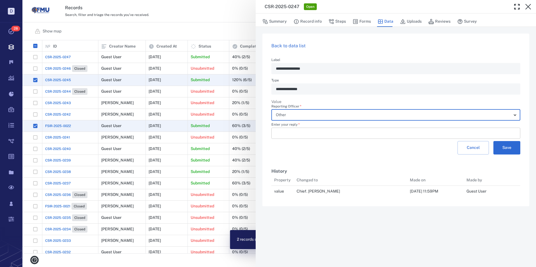
click at [289, 132] on input "Enter your reply   *" at bounding box center [396, 133] width 240 height 11
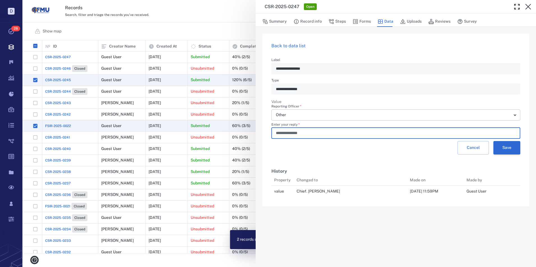
type input "**********"
click at [510, 146] on button "Save" at bounding box center [506, 147] width 27 height 13
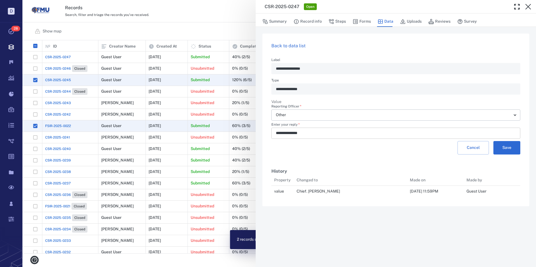
scroll to position [30, 245]
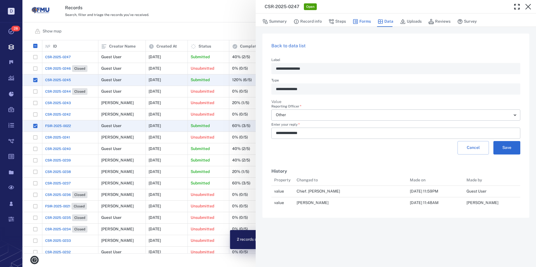
click at [365, 22] on button "Forms" at bounding box center [362, 21] width 18 height 11
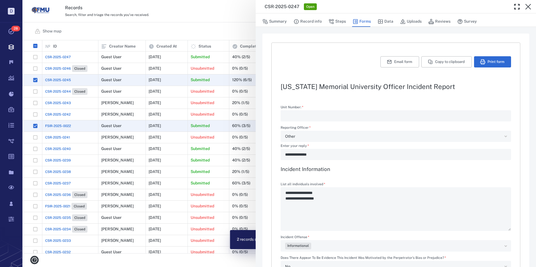
type input "*****"
type textarea "*"
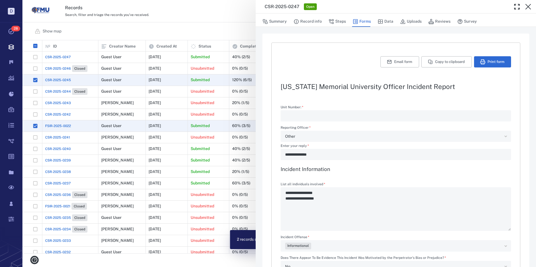
type textarea "*"
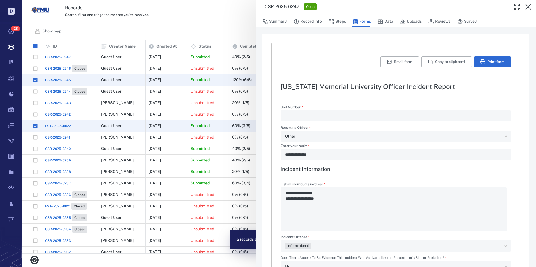
type textarea "*"
click at [391, 61] on button "Email form" at bounding box center [399, 61] width 39 height 11
type textarea "*"
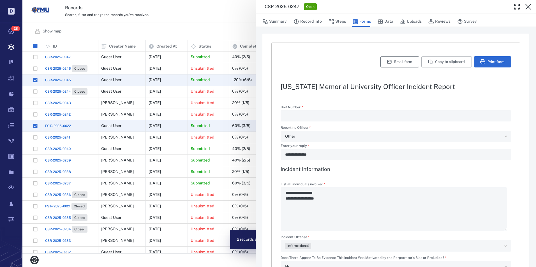
type textarea "*"
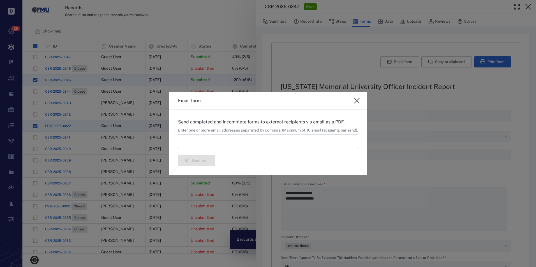
click at [209, 141] on input at bounding box center [268, 141] width 180 height 14
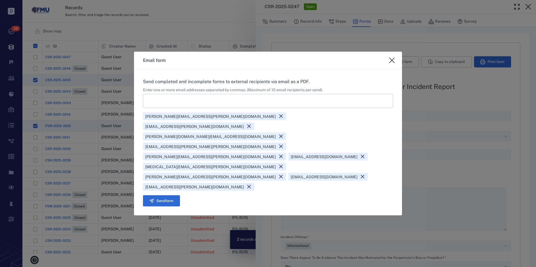
click at [278, 149] on icon at bounding box center [280, 146] width 5 height 5
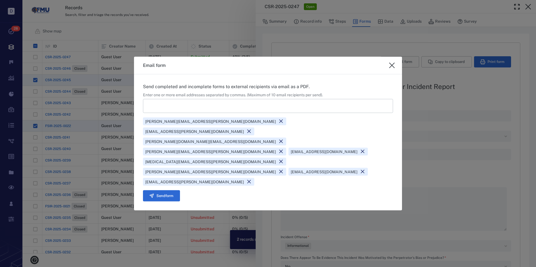
click at [365, 169] on icon at bounding box center [362, 171] width 5 height 5
click at [161, 190] on button "Send form" at bounding box center [161, 195] width 37 height 11
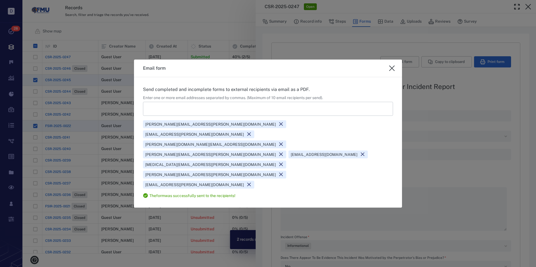
click at [393, 71] on icon "close" at bounding box center [392, 69] width 6 height 6
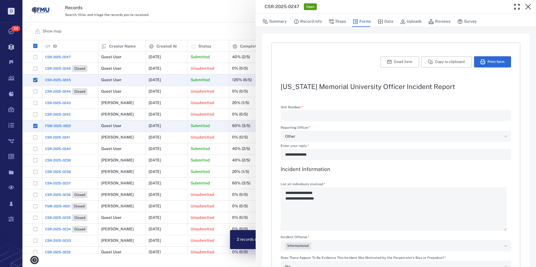
type textarea "*"
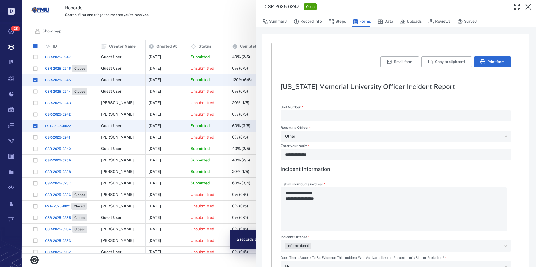
type textarea "*"
click at [335, 21] on button "Steps" at bounding box center [336, 21] width 17 height 11
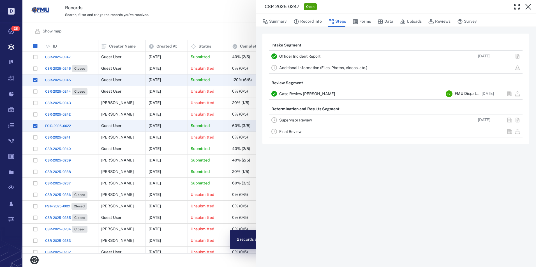
click at [298, 119] on link "Supervisor Review" at bounding box center [295, 120] width 33 height 4
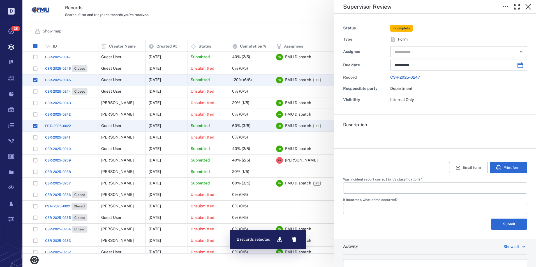
click at [426, 53] on input "text" at bounding box center [452, 52] width 116 height 8
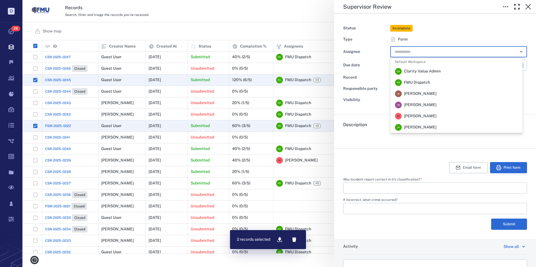
click at [408, 113] on div "R R [PERSON_NAME]" at bounding box center [415, 116] width 41 height 7
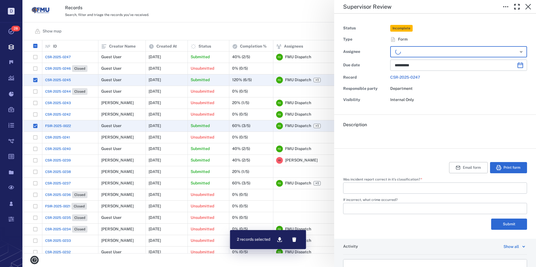
click at [369, 182] on label "Was incident report correct in it's classification?   *" at bounding box center [435, 180] width 184 height 5
click at [369, 183] on input "Was incident report correct in it's classification?   *" at bounding box center [434, 188] width 175 height 11
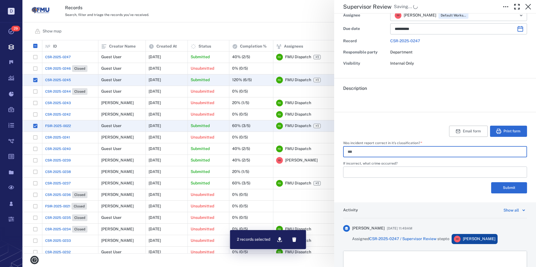
scroll to position [76, 0]
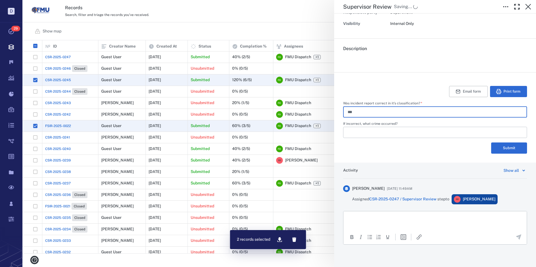
type input "***"
click at [392, 219] on p "Rich Text Area. Press ALT-0 for help." at bounding box center [435, 218] width 174 height 5
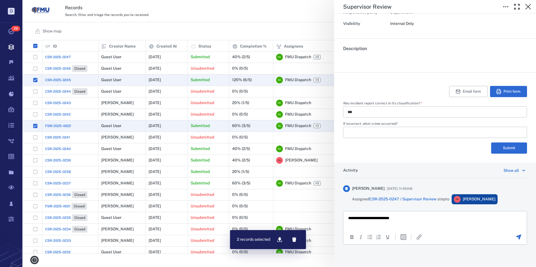
click at [517, 237] on icon "Send the comment" at bounding box center [518, 237] width 7 height 7
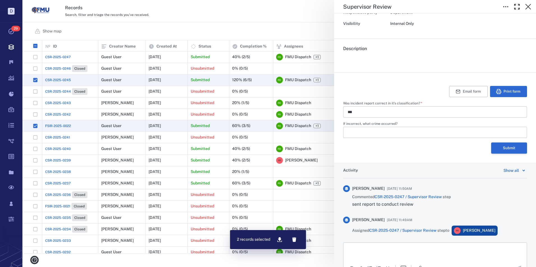
click at [505, 148] on button "Submit" at bounding box center [509, 148] width 36 height 11
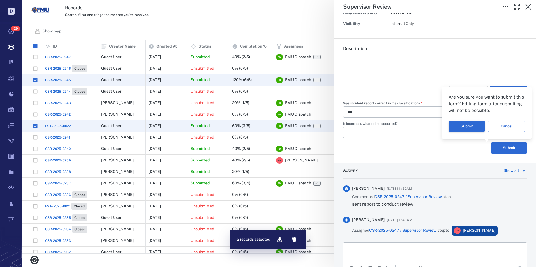
click at [462, 126] on button "Submit" at bounding box center [466, 126] width 36 height 11
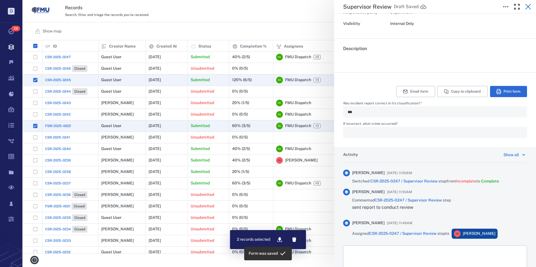
click at [527, 5] on icon "button" at bounding box center [528, 6] width 7 height 7
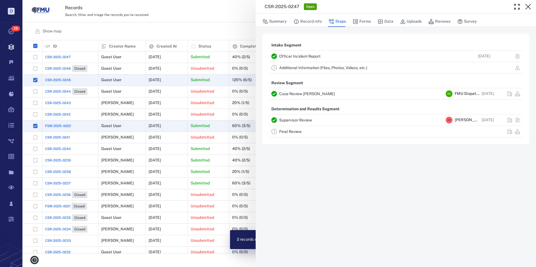
drag, startPoint x: 527, startPoint y: 4, endPoint x: 484, endPoint y: 24, distance: 46.8
click at [527, 4] on icon "button" at bounding box center [528, 6] width 7 height 7
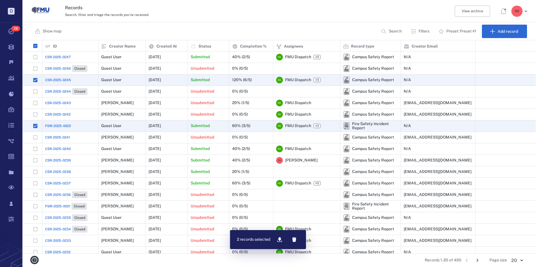
click at [60, 138] on span "CSR-2025-0241" at bounding box center [57, 137] width 25 height 5
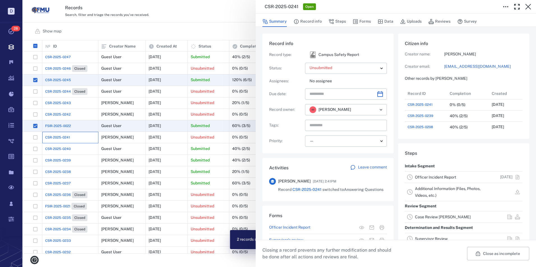
scroll to position [235, 107]
click at [429, 176] on link "Officer Incident Report" at bounding box center [435, 177] width 41 height 4
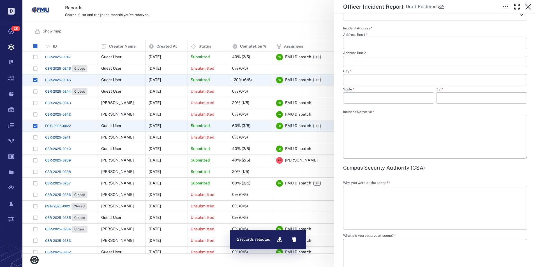
scroll to position [616, 0]
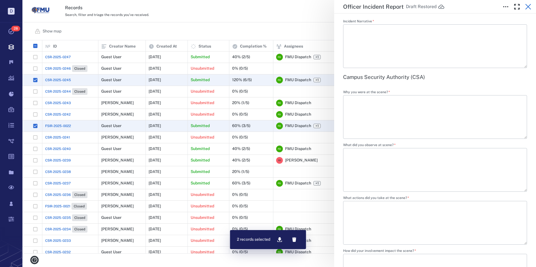
click at [528, 6] on icon "button" at bounding box center [528, 7] width 6 height 6
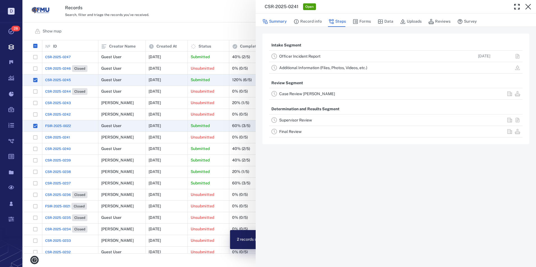
click at [282, 19] on button "Summary" at bounding box center [274, 21] width 24 height 11
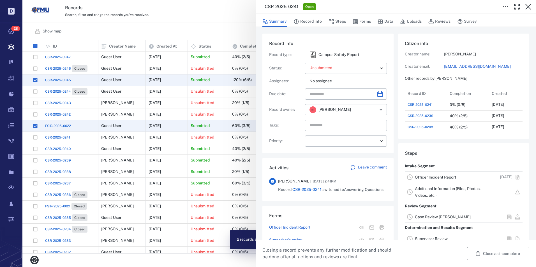
scroll to position [235, 107]
click at [469, 250] on button "Close as incomplete" at bounding box center [498, 253] width 62 height 13
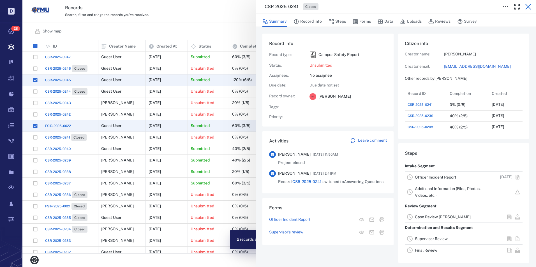
click at [527, 6] on icon "button" at bounding box center [528, 6] width 7 height 7
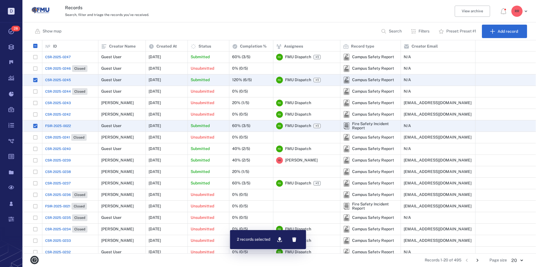
click at [57, 148] on span "CSR-2025-0240" at bounding box center [57, 149] width 25 height 5
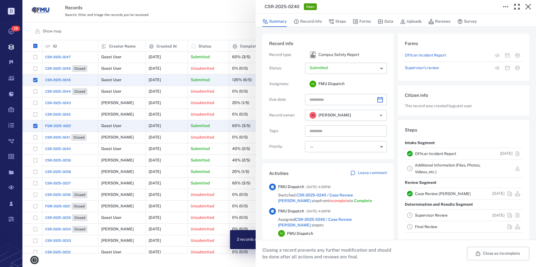
click at [440, 152] on link "Officer Incident Report" at bounding box center [435, 154] width 41 height 4
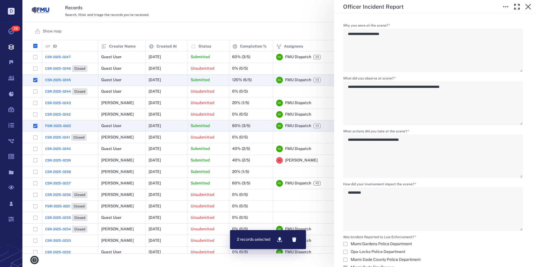
scroll to position [729, 0]
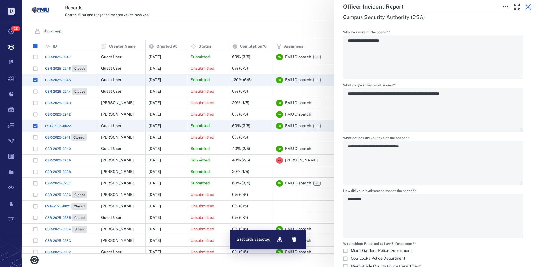
click at [529, 5] on icon "button" at bounding box center [528, 7] width 6 height 6
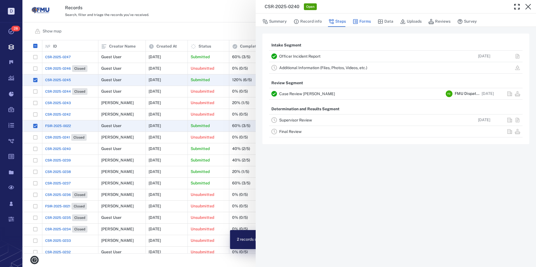
click at [367, 22] on button "Forms" at bounding box center [362, 21] width 18 height 11
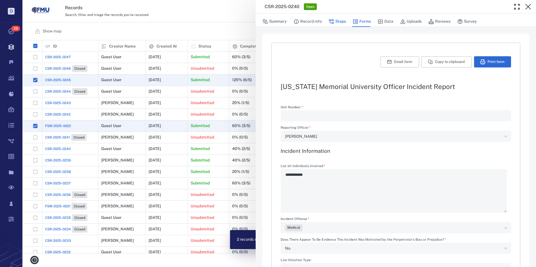
click at [337, 22] on button "Steps" at bounding box center [336, 21] width 17 height 11
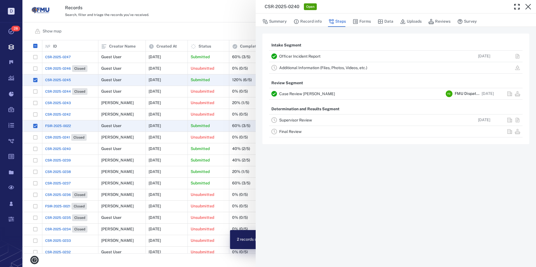
click at [298, 120] on link "Supervisor Review" at bounding box center [295, 120] width 33 height 4
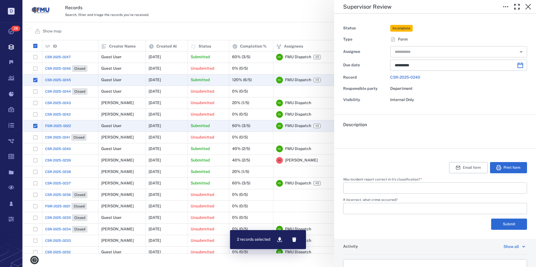
click at [460, 51] on input "text" at bounding box center [452, 52] width 116 height 8
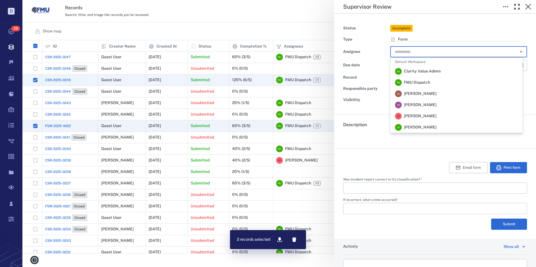
click at [420, 115] on span "[PERSON_NAME]" at bounding box center [420, 116] width 33 height 6
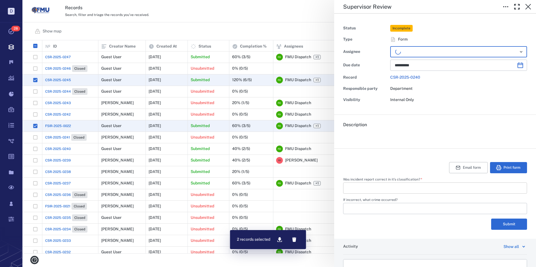
click at [382, 188] on input "Was incident report correct in it's classification?   *" at bounding box center [434, 188] width 175 height 11
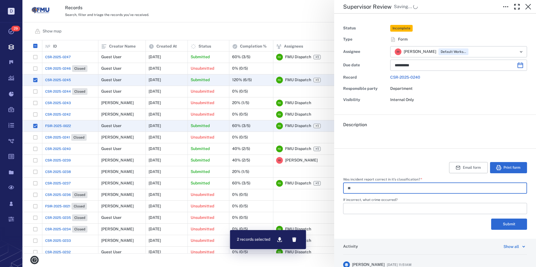
type input "*"
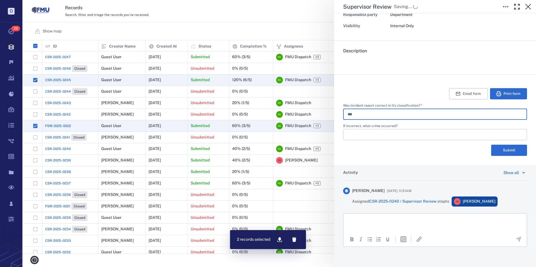
scroll to position [76, 0]
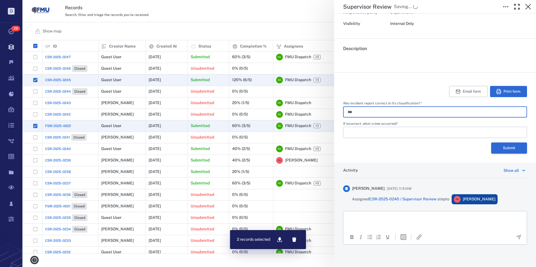
type input "***"
click at [504, 148] on button "Submit" at bounding box center [509, 148] width 36 height 11
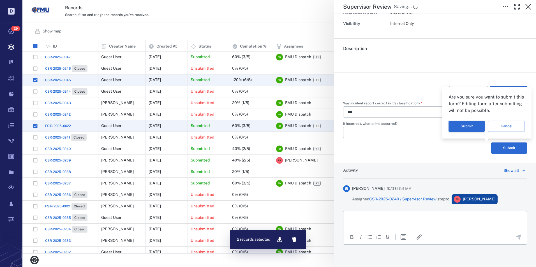
click at [468, 124] on button "Submit" at bounding box center [466, 126] width 36 height 11
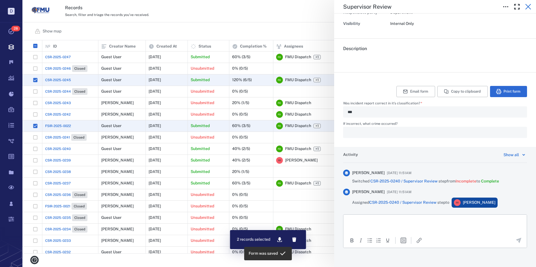
click at [528, 6] on icon "button" at bounding box center [528, 6] width 7 height 7
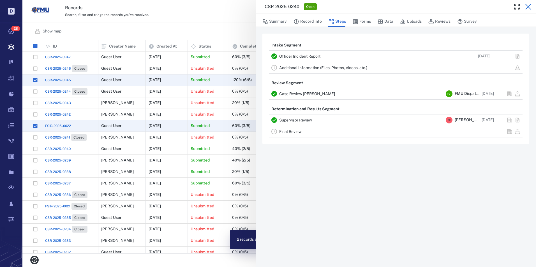
click at [528, 6] on icon "button" at bounding box center [528, 7] width 6 height 6
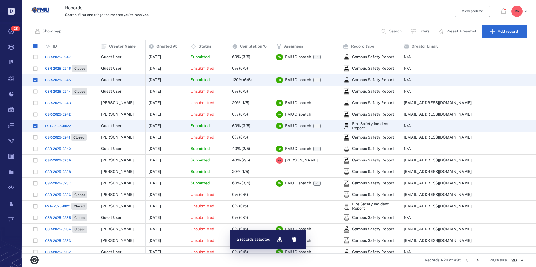
click at [65, 172] on span "CSR-2025-0238" at bounding box center [58, 172] width 26 height 5
click at [54, 171] on span "CSR-2025-0238" at bounding box center [58, 172] width 26 height 5
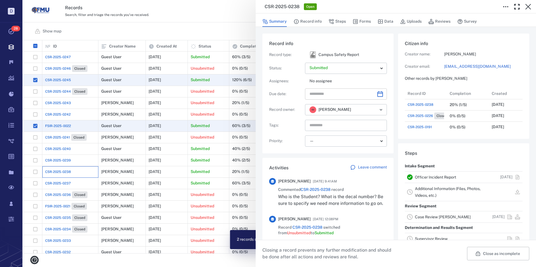
scroll to position [4, 4]
click at [342, 21] on button "Steps" at bounding box center [336, 21] width 17 height 11
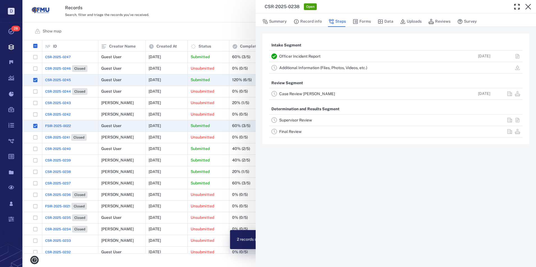
click at [289, 95] on link "Case Review [PERSON_NAME]" at bounding box center [307, 94] width 56 height 4
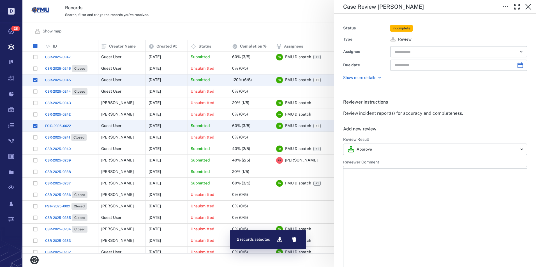
type input "**********"
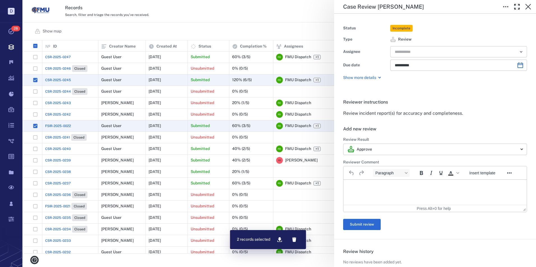
click at [434, 52] on input "text" at bounding box center [452, 52] width 116 height 8
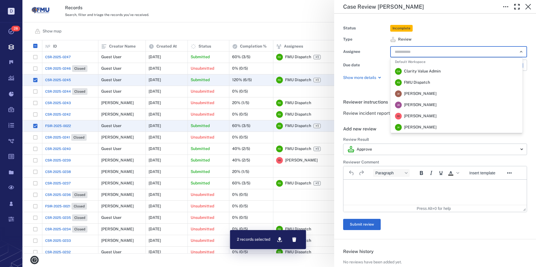
click at [411, 114] on span "[PERSON_NAME]" at bounding box center [420, 116] width 33 height 6
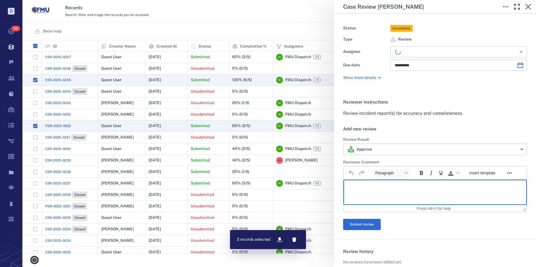
click at [369, 187] on p "Rich Text Area. Press ALT-0 for help." at bounding box center [435, 186] width 174 height 5
click at [360, 224] on button "Submit review" at bounding box center [362, 224] width 38 height 11
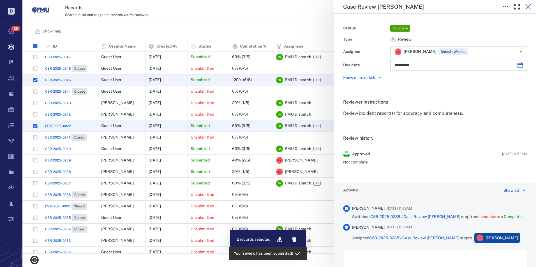
click at [526, 6] on icon "button" at bounding box center [528, 6] width 7 height 7
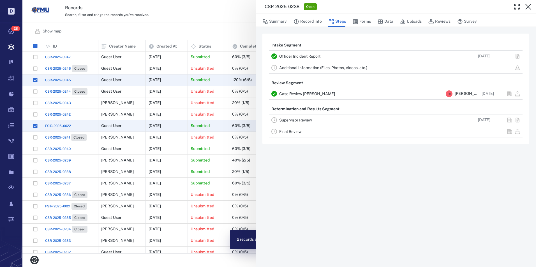
click at [284, 120] on link "Supervisor Review" at bounding box center [295, 120] width 33 height 4
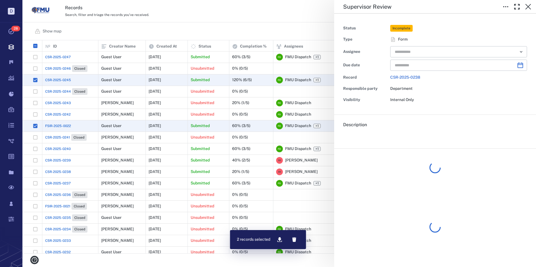
type input "**********"
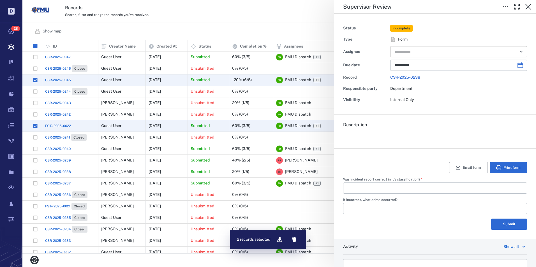
click at [420, 50] on input "text" at bounding box center [452, 52] width 116 height 8
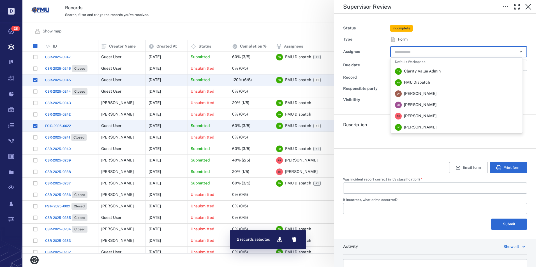
click at [414, 114] on span "[PERSON_NAME]" at bounding box center [420, 116] width 33 height 6
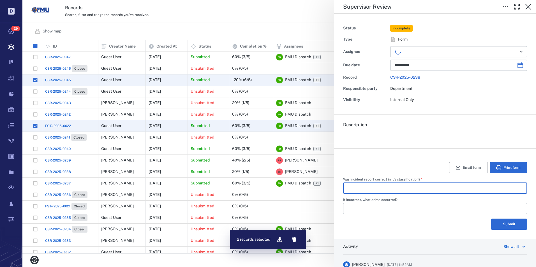
click at [420, 184] on input "Was incident report correct in it's classification?   *" at bounding box center [434, 188] width 175 height 11
type input "**"
click at [503, 221] on button "Submit" at bounding box center [509, 224] width 36 height 11
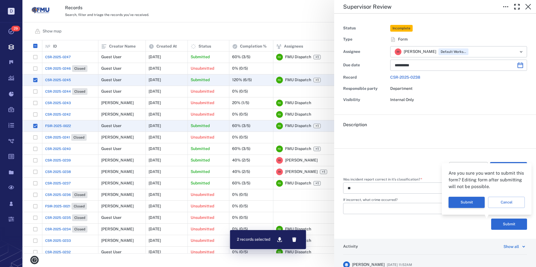
click at [466, 200] on button "Submit" at bounding box center [466, 202] width 36 height 11
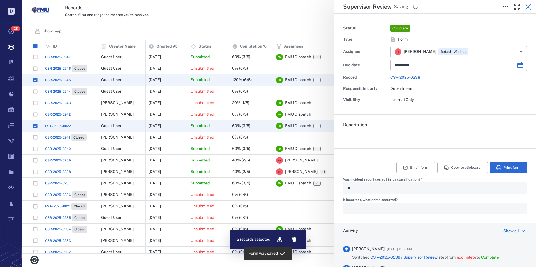
click at [528, 5] on icon "button" at bounding box center [528, 6] width 7 height 7
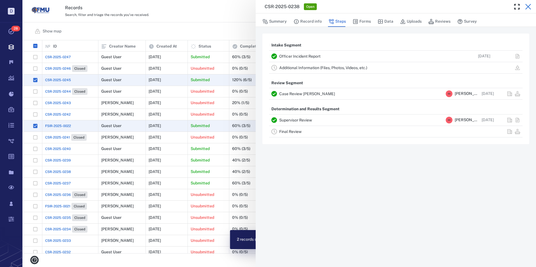
click at [527, 5] on icon "button" at bounding box center [528, 7] width 6 height 6
